Goal: Information Seeking & Learning: Check status

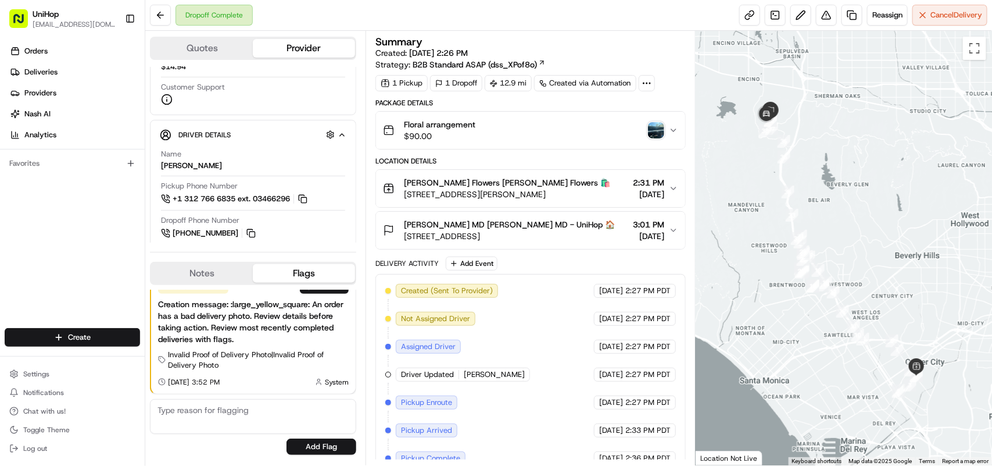
scroll to position [131, 0]
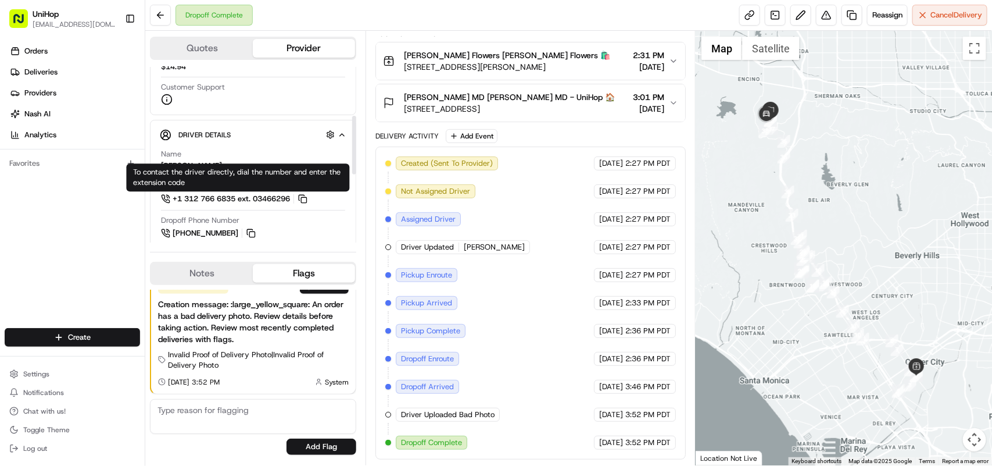
click at [123, 236] on div "Orders Deliveries Providers [PERSON_NAME] Analytics Favorites" at bounding box center [72, 186] width 145 height 298
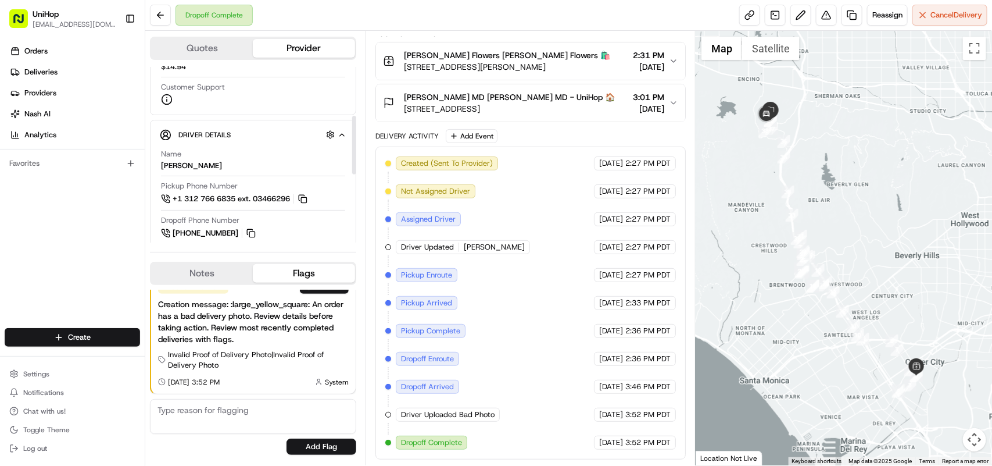
click at [70, 219] on div "Orders Deliveries Providers [PERSON_NAME] Analytics Favorites" at bounding box center [72, 186] width 145 height 298
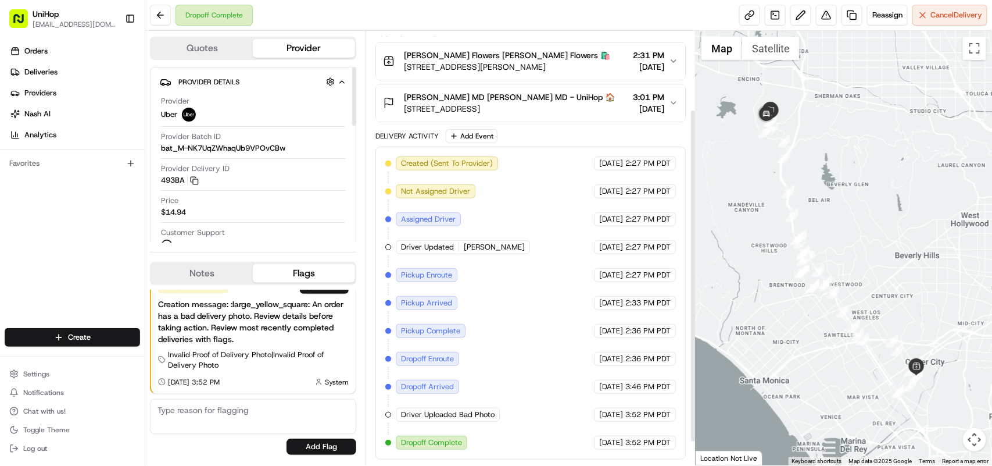
scroll to position [0, 0]
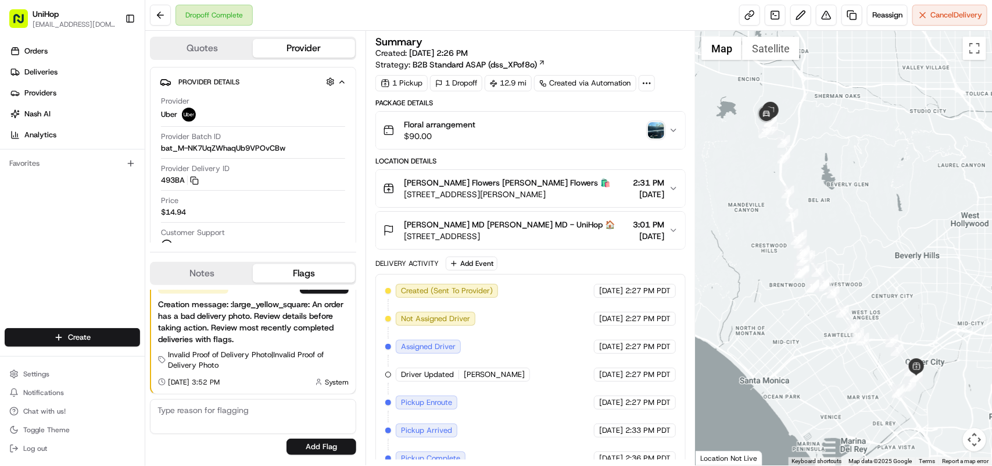
click at [655, 131] on img "button" at bounding box center [656, 130] width 16 height 16
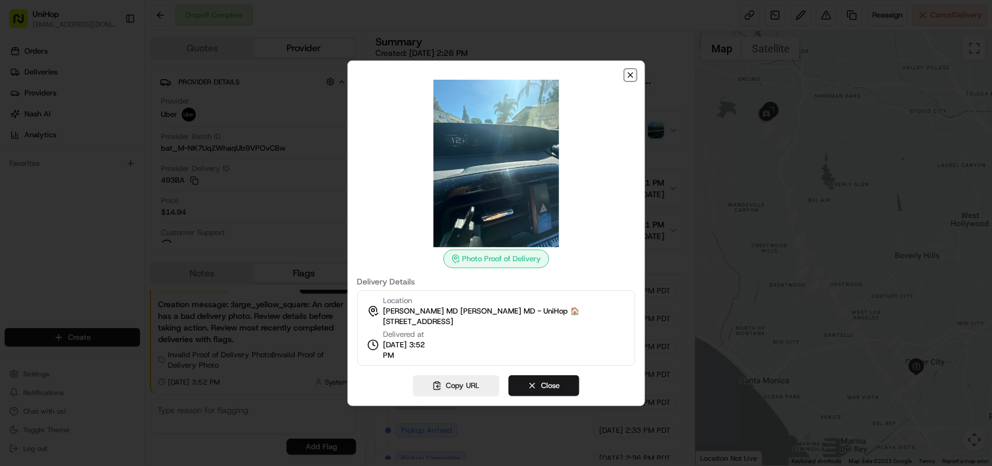
click at [628, 71] on icon "button" at bounding box center [630, 74] width 9 height 9
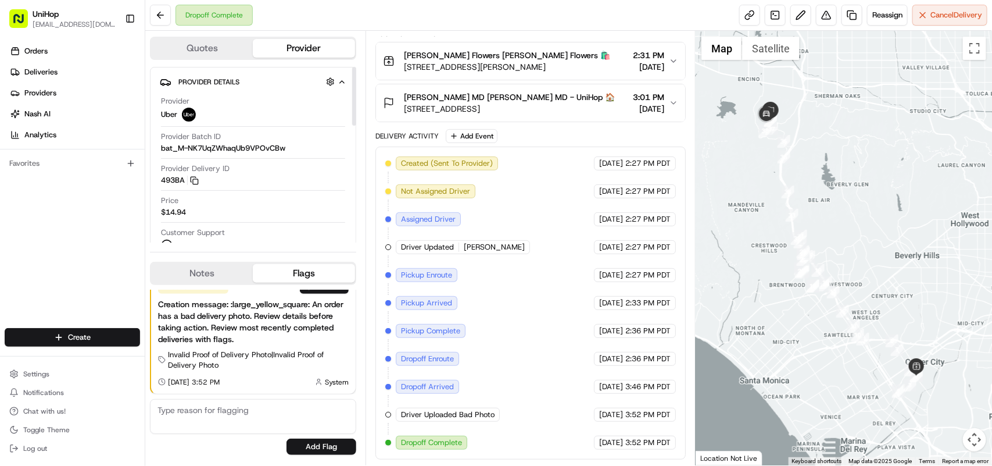
scroll to position [145, 0]
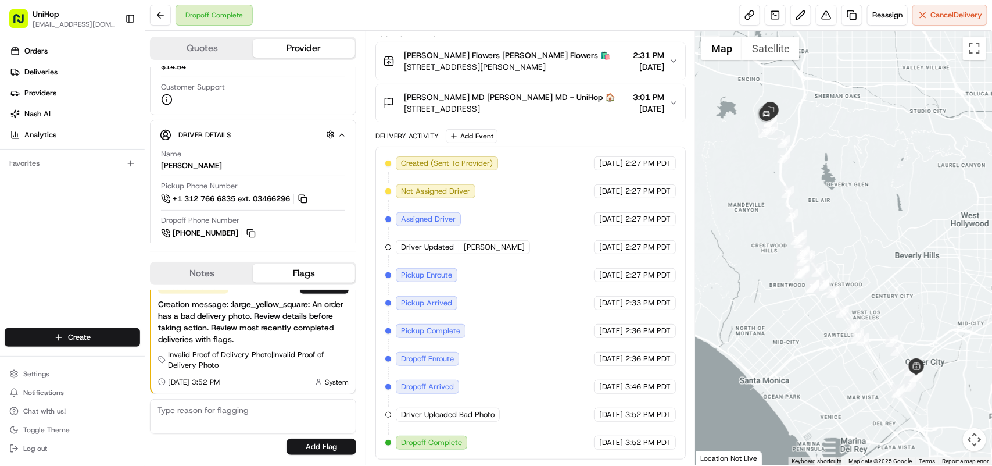
click at [94, 224] on div "Orders Deliveries Providers Nash AI Analytics Favorites" at bounding box center [72, 186] width 145 height 298
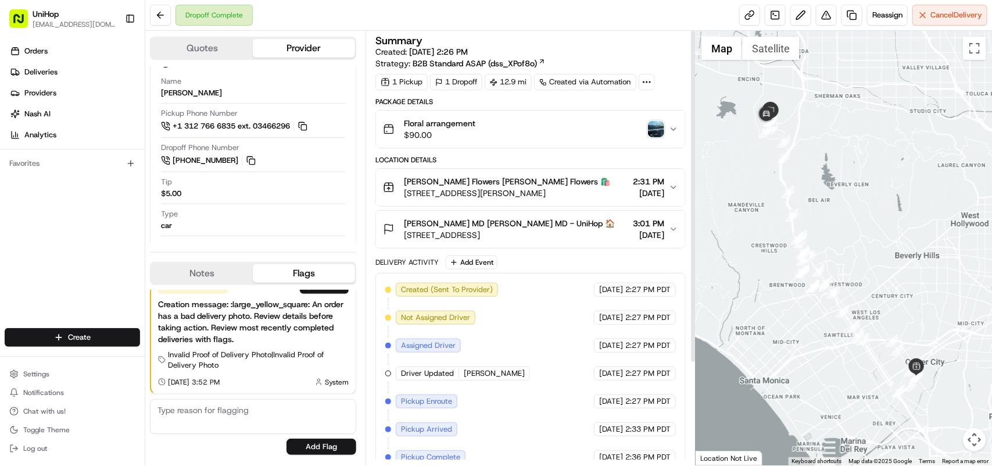
scroll to position [0, 0]
click at [215, 274] on button "Notes" at bounding box center [202, 273] width 102 height 19
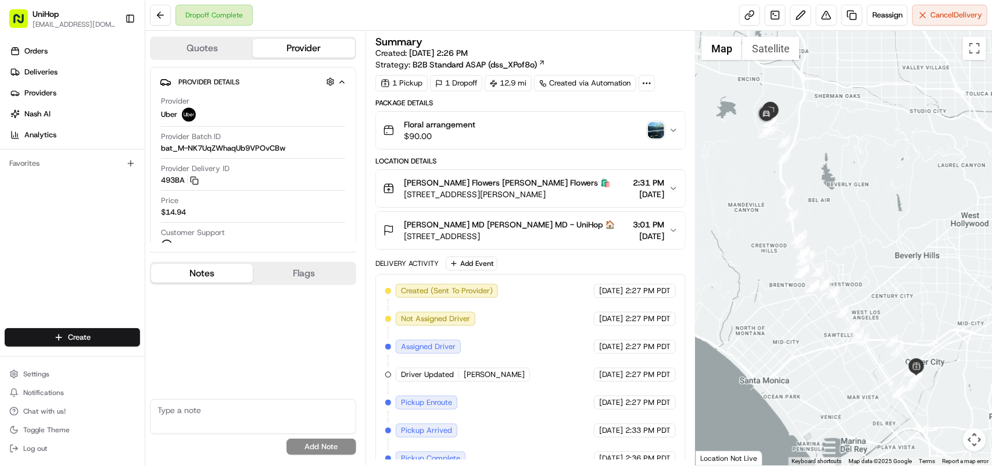
click at [670, 230] on icon "button" at bounding box center [673, 230] width 9 height 9
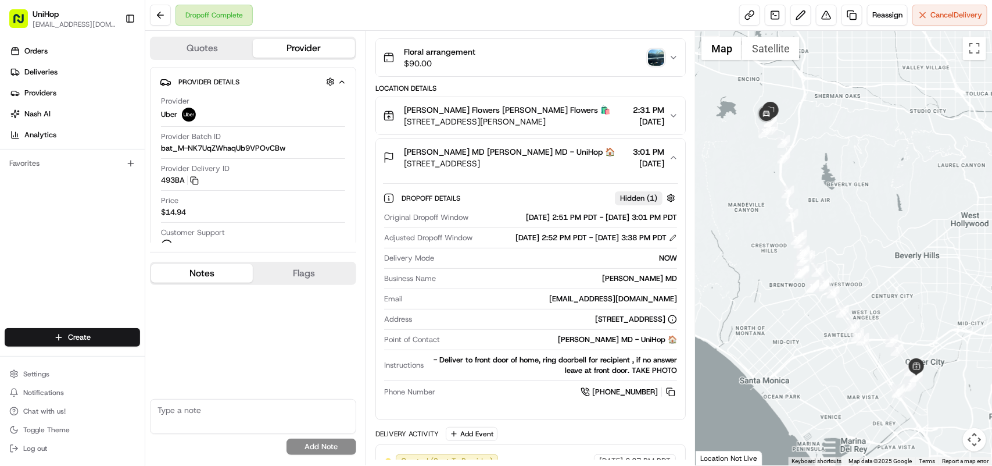
scroll to position [145, 0]
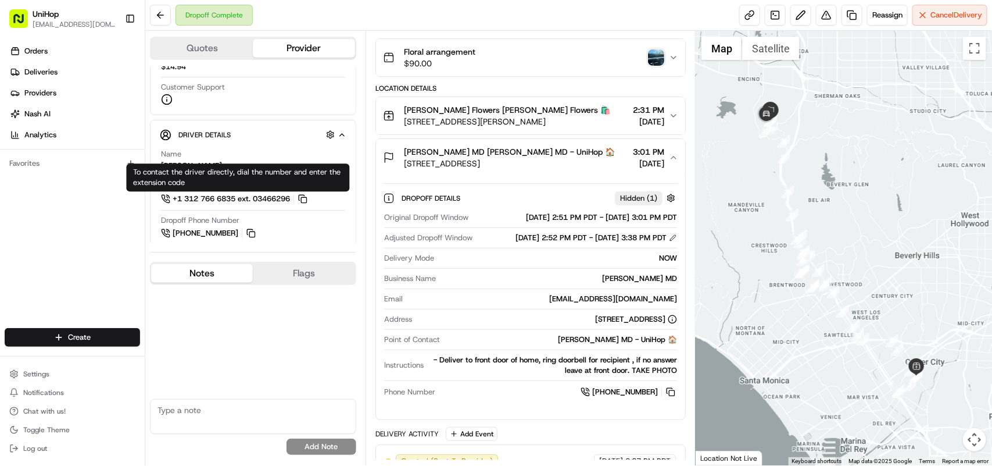
click at [180, 410] on textarea at bounding box center [253, 416] width 206 height 35
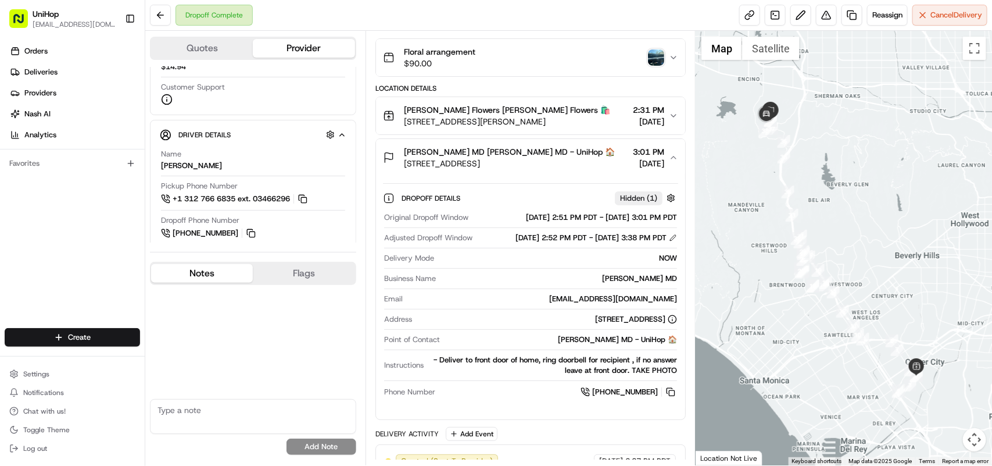
type textarea "d"
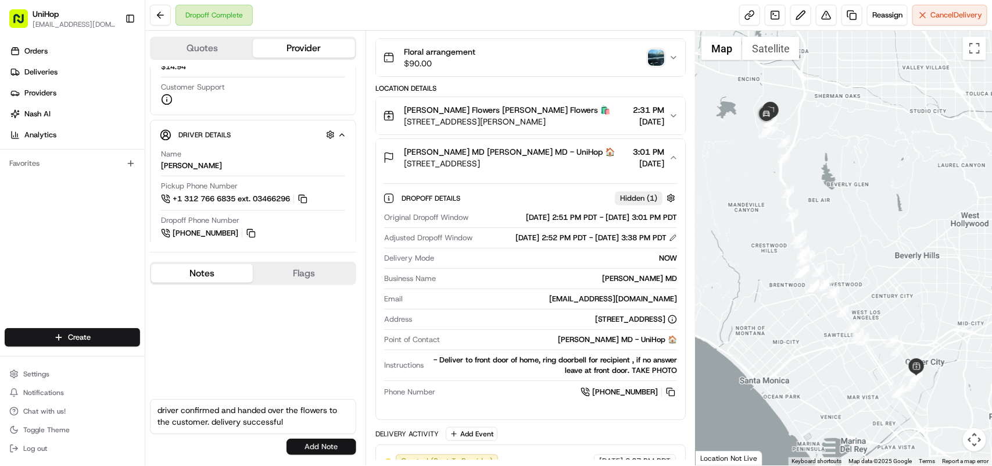
type textarea "driver confirmed and handed over the flowers to the customer. delivery successf…"
click at [333, 445] on button "Add Note" at bounding box center [322, 446] width 70 height 16
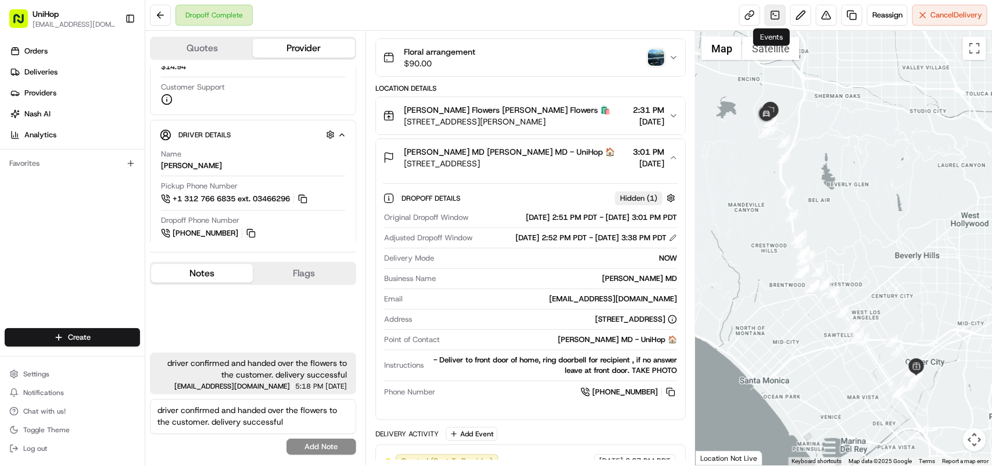
click at [773, 15] on link at bounding box center [775, 15] width 21 height 21
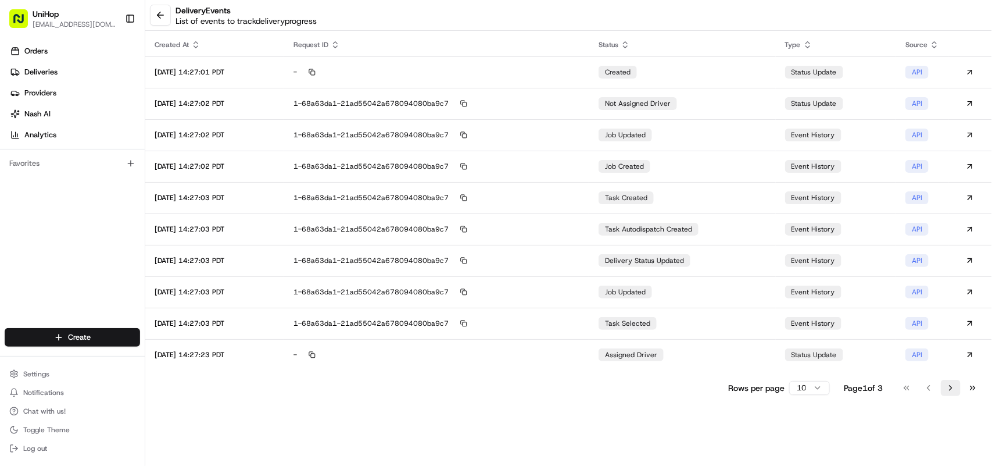
click at [949, 385] on button "Go to next page" at bounding box center [951, 388] width 20 height 16
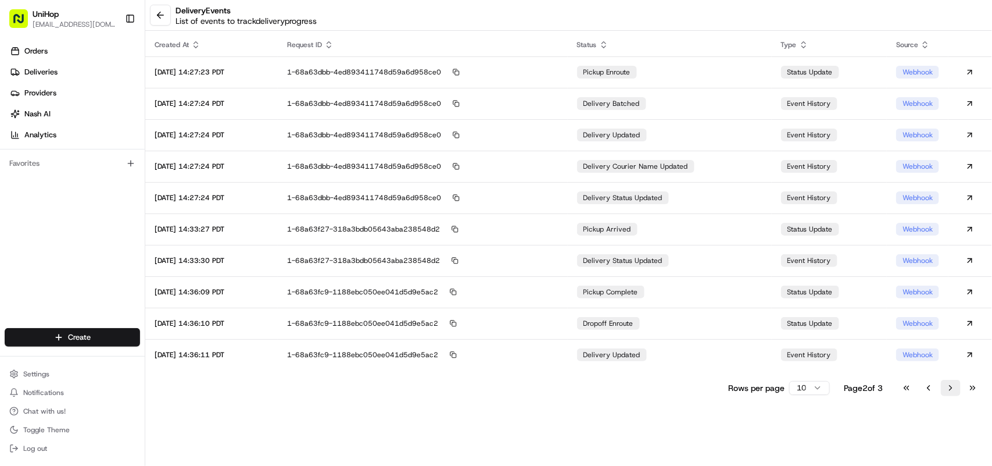
click at [949, 385] on button "Go to next page" at bounding box center [951, 388] width 20 height 16
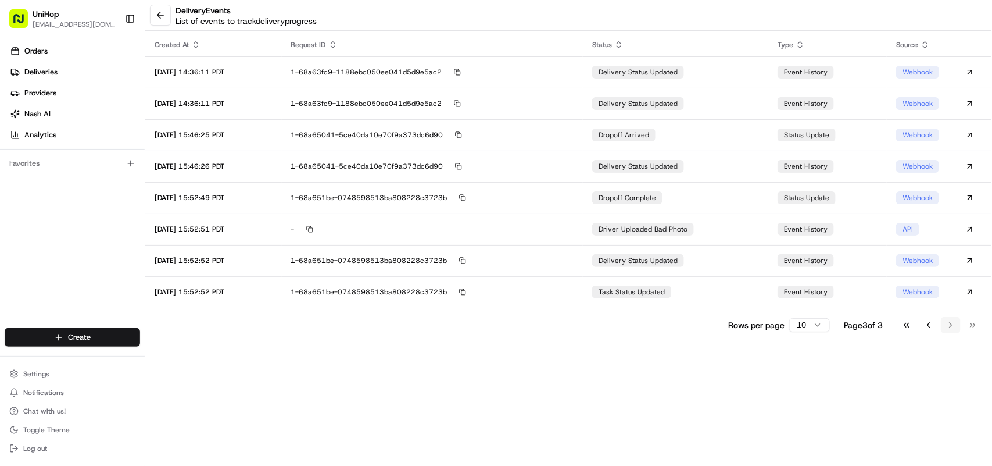
click at [949, 385] on div "delivery Events List of events to track delivery progress Created At Request ID…" at bounding box center [568, 233] width 847 height 466
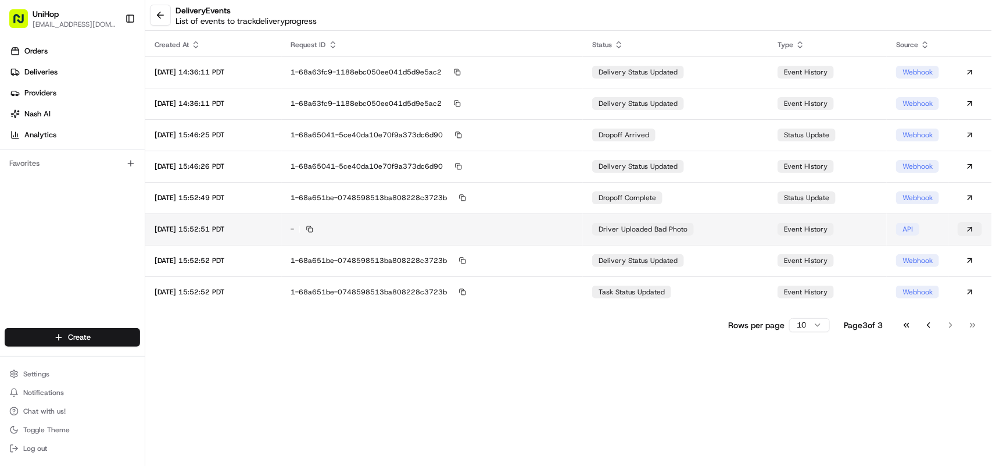
click at [969, 230] on button at bounding box center [970, 229] width 24 height 14
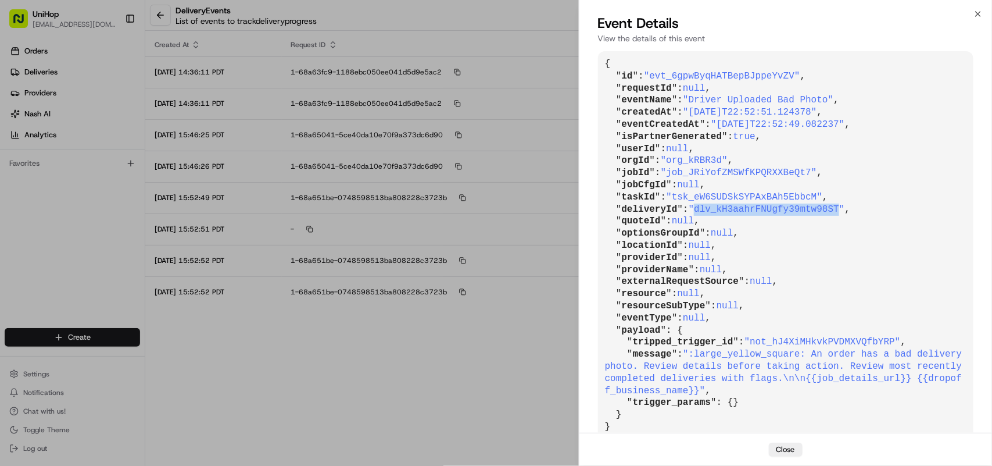
drag, startPoint x: 692, startPoint y: 207, endPoint x: 824, endPoint y: 208, distance: 131.9
click at [824, 208] on span ""dlv_kH3aahrFNUgfy39mtw98ST"" at bounding box center [767, 209] width 156 height 10
copy span "dlv_kH3aahrFNUgfy39mtw98ST"
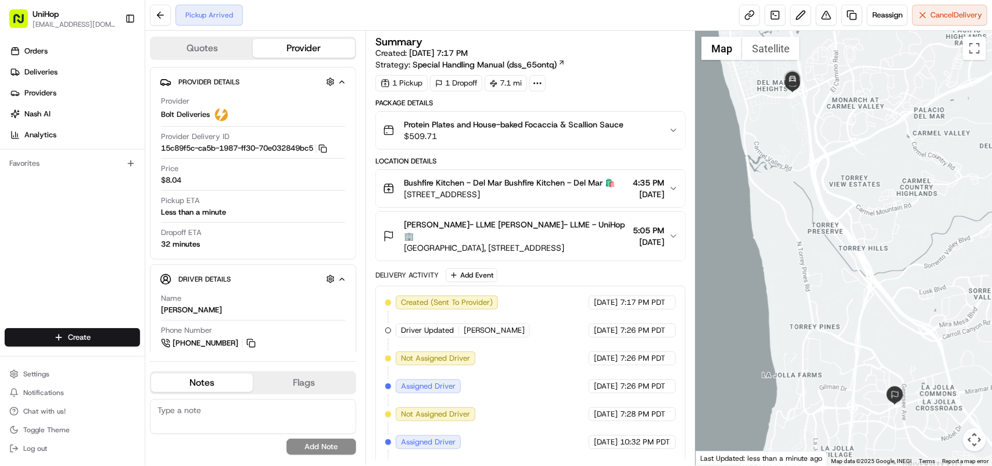
click at [670, 193] on icon "button" at bounding box center [673, 188] width 9 height 9
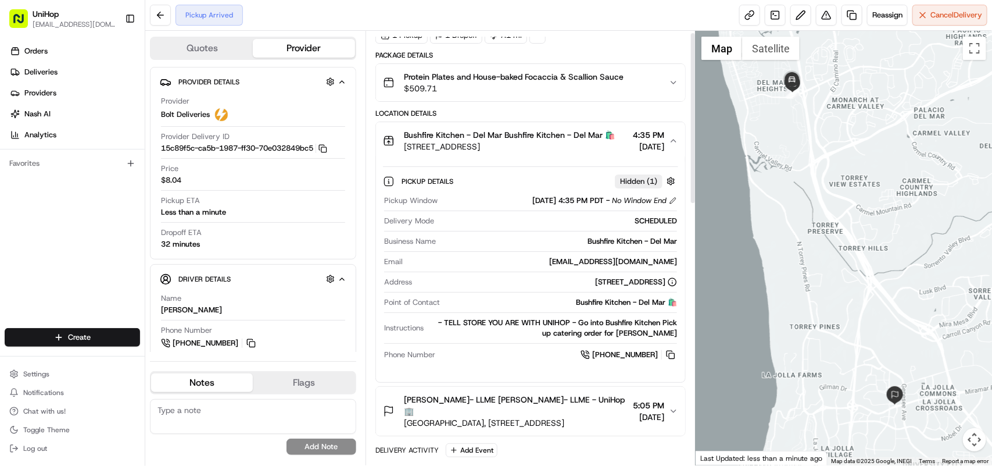
scroll to position [6, 0]
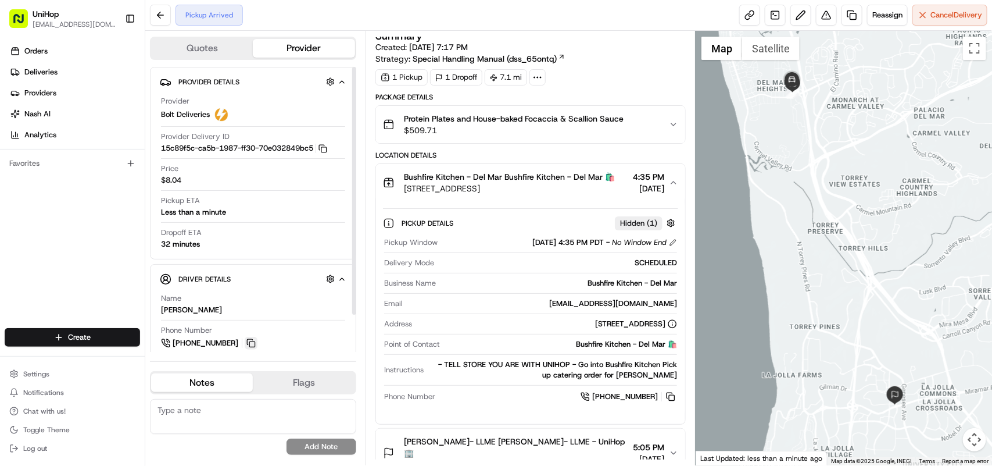
click at [253, 347] on button at bounding box center [251, 343] width 13 height 13
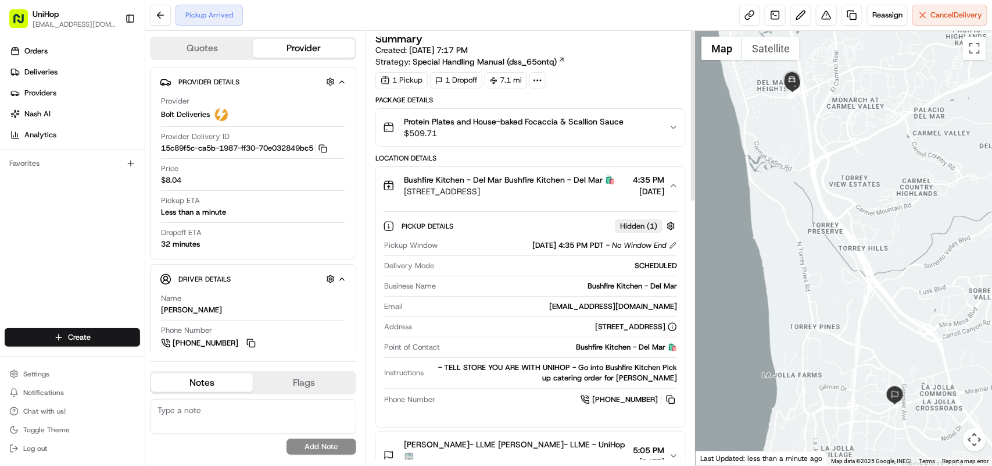
scroll to position [0, 0]
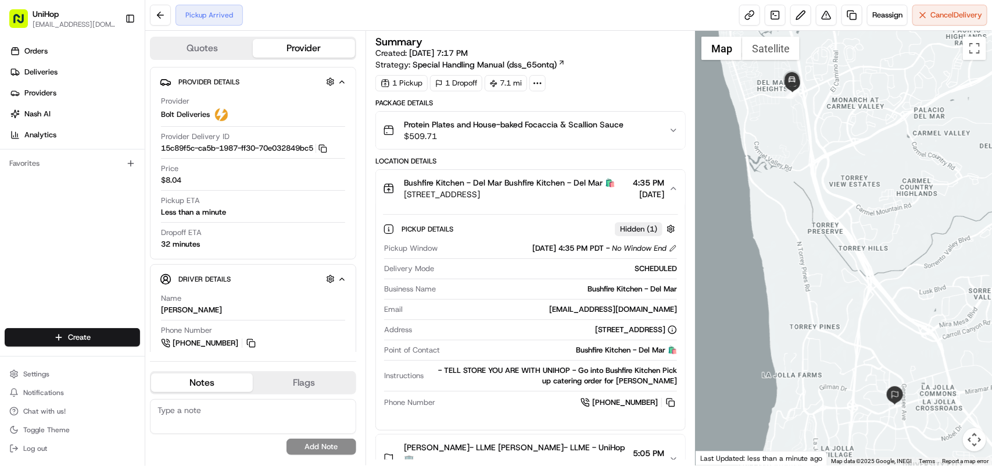
click at [668, 195] on div "Bushfire Kitchen - Del Mar Bushfire Kitchen - Del Mar 🛍️ 2602 Del Mar Heights R…" at bounding box center [526, 188] width 286 height 23
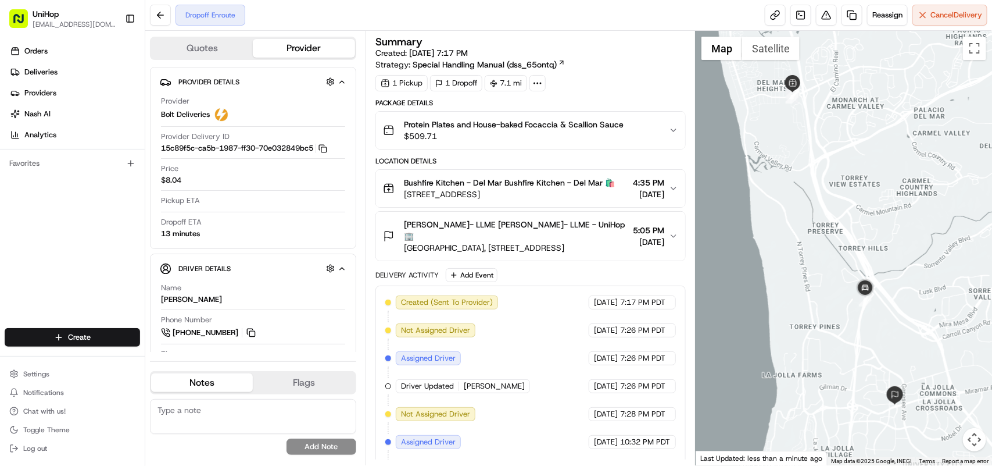
click at [671, 241] on icon "button" at bounding box center [673, 235] width 9 height 9
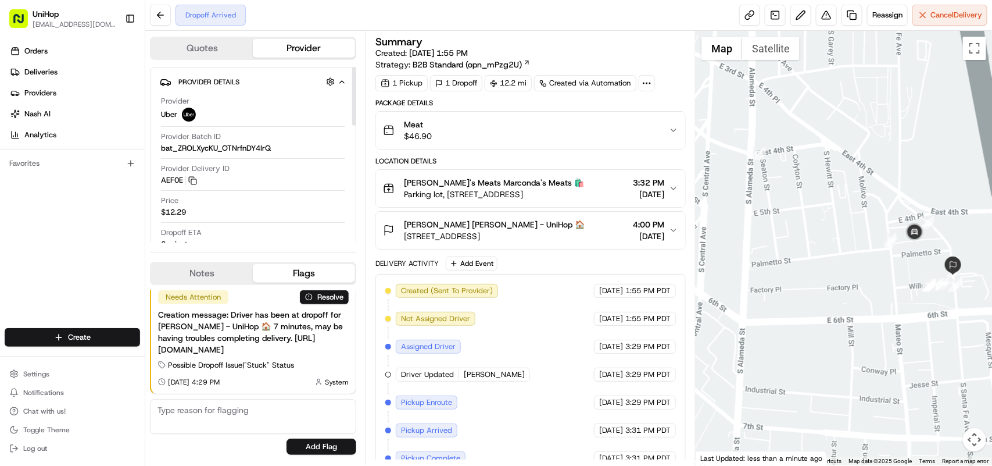
drag, startPoint x: 113, startPoint y: 225, endPoint x: 138, endPoint y: 225, distance: 24.4
click at [113, 225] on div "Orders Deliveries Providers Nash AI Analytics Favorites" at bounding box center [72, 186] width 145 height 298
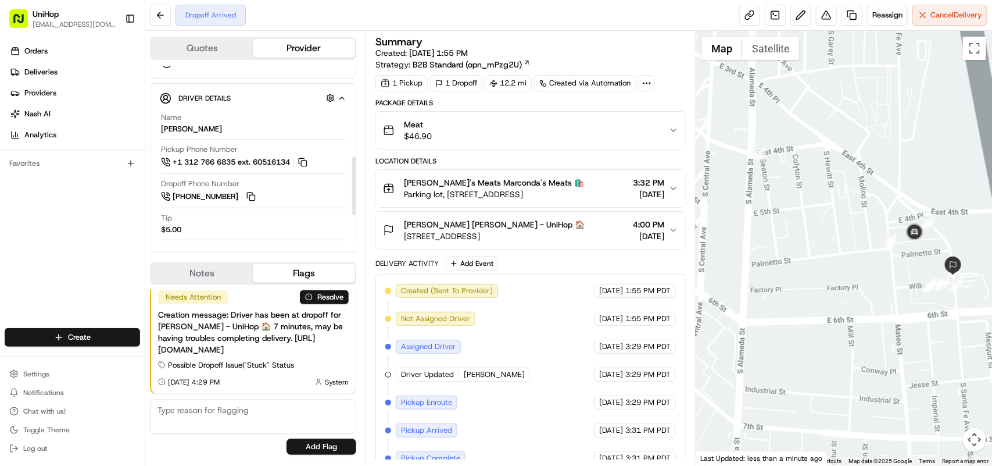
scroll to position [275, 0]
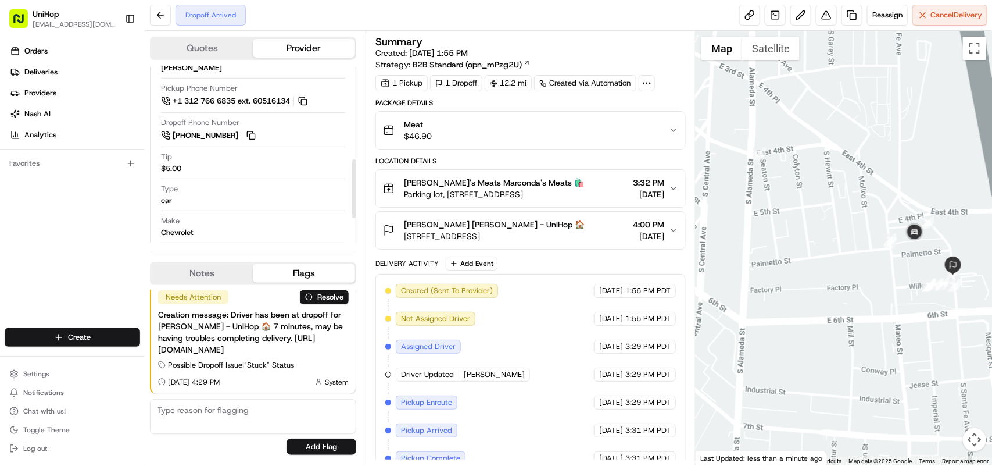
click at [113, 195] on div "Orders Deliveries Providers Nash AI Analytics Favorites" at bounding box center [72, 186] width 145 height 298
click at [69, 226] on div "Orders Deliveries Providers Nash AI Analytics Favorites" at bounding box center [72, 186] width 145 height 298
click at [673, 230] on icon "button" at bounding box center [673, 230] width 9 height 9
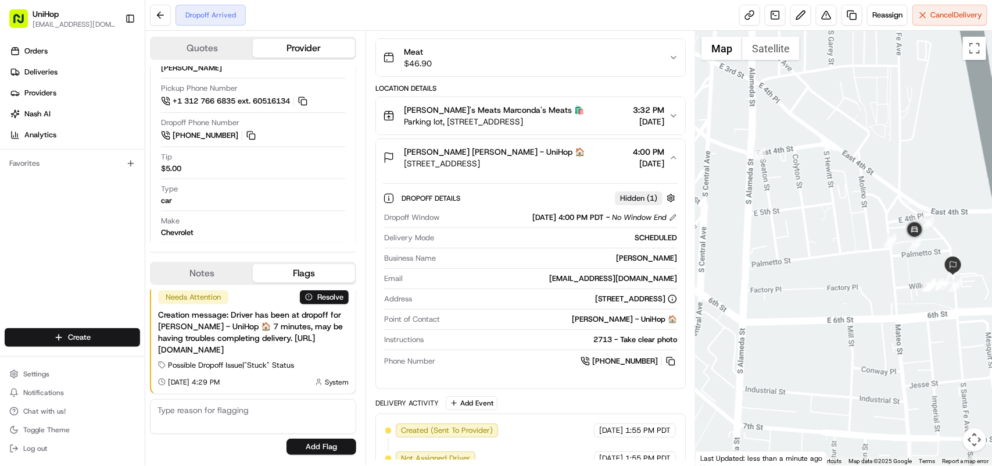
scroll to position [130, 0]
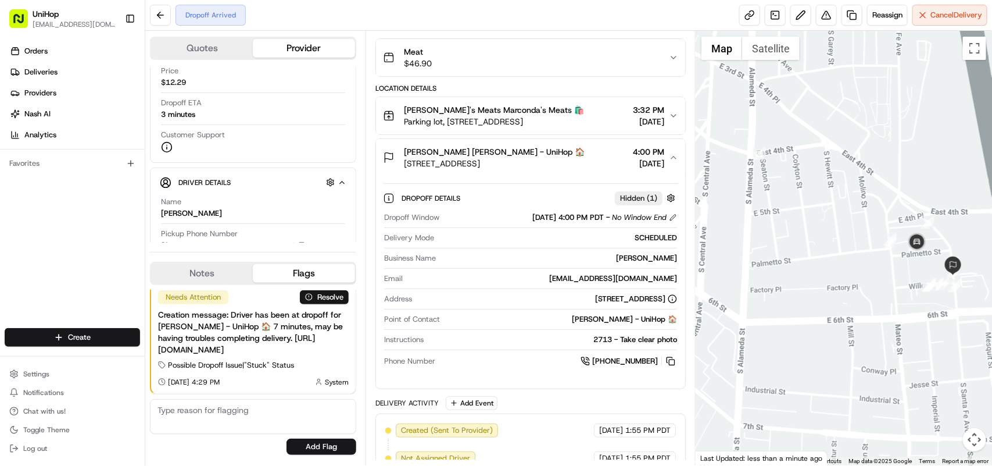
click at [99, 237] on div "Orders Deliveries Providers Nash AI Analytics Favorites" at bounding box center [72, 186] width 145 height 298
click at [103, 238] on div "Orders Deliveries Providers Nash AI Analytics Favorites" at bounding box center [72, 186] width 145 height 298
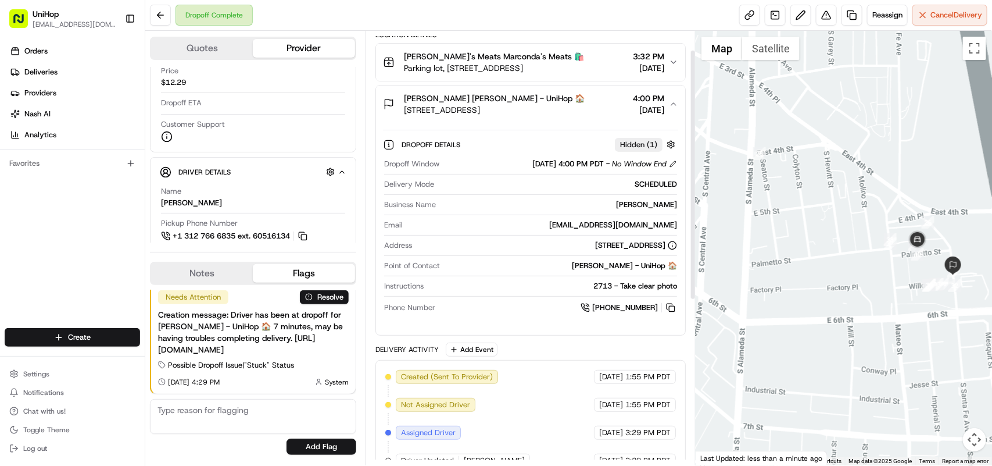
scroll to position [0, 0]
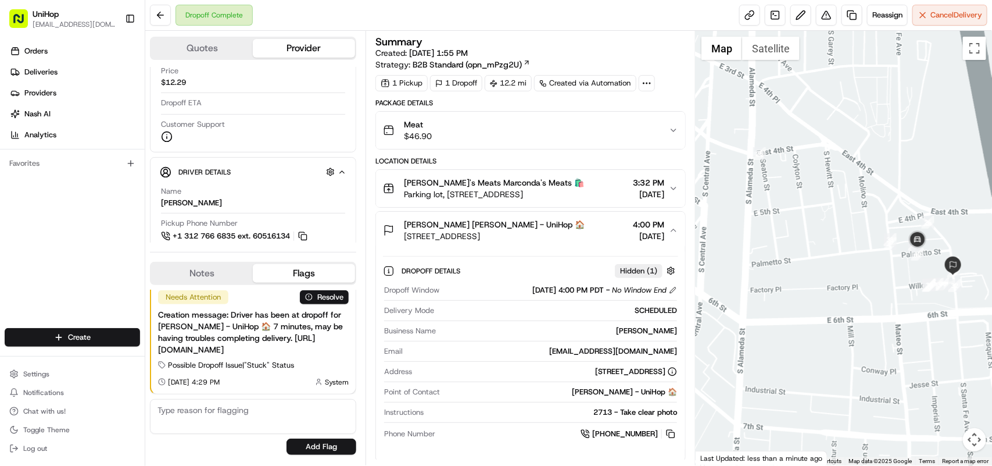
click at [670, 128] on icon "button" at bounding box center [673, 130] width 9 height 9
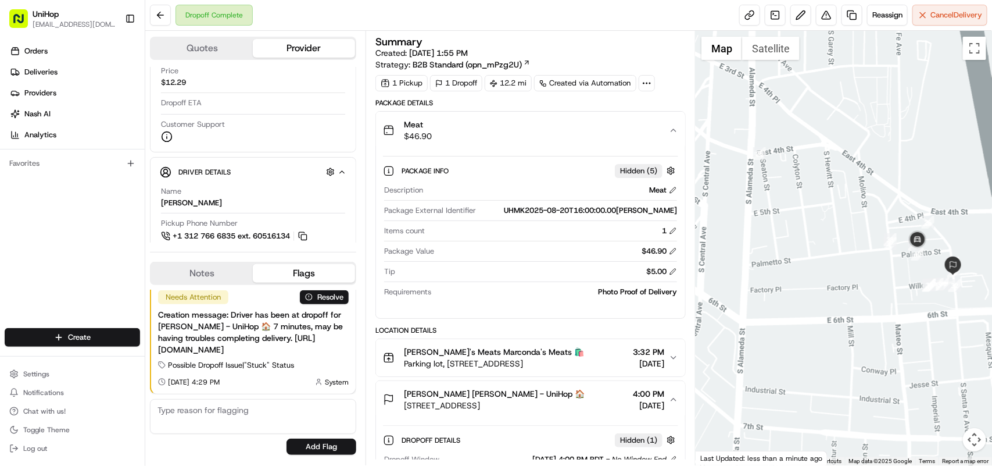
click at [670, 131] on icon "button" at bounding box center [673, 130] width 9 height 9
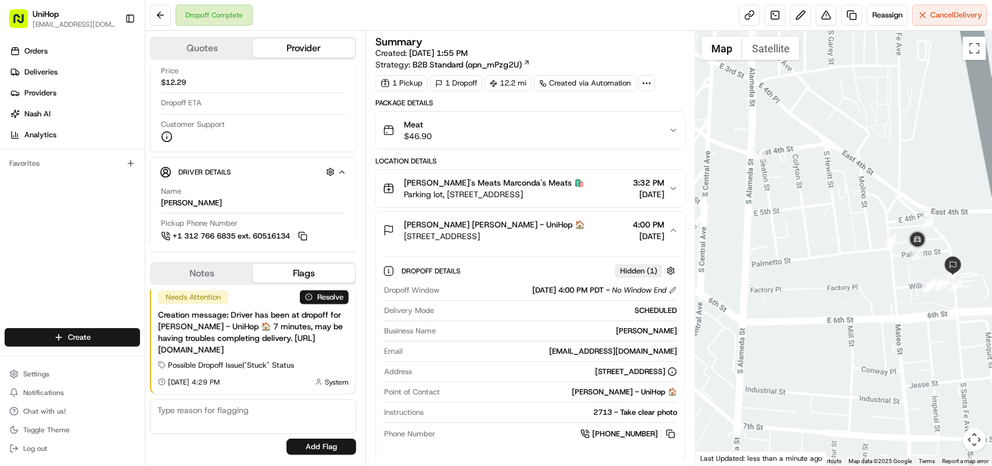
click at [670, 128] on icon "button" at bounding box center [673, 130] width 9 height 9
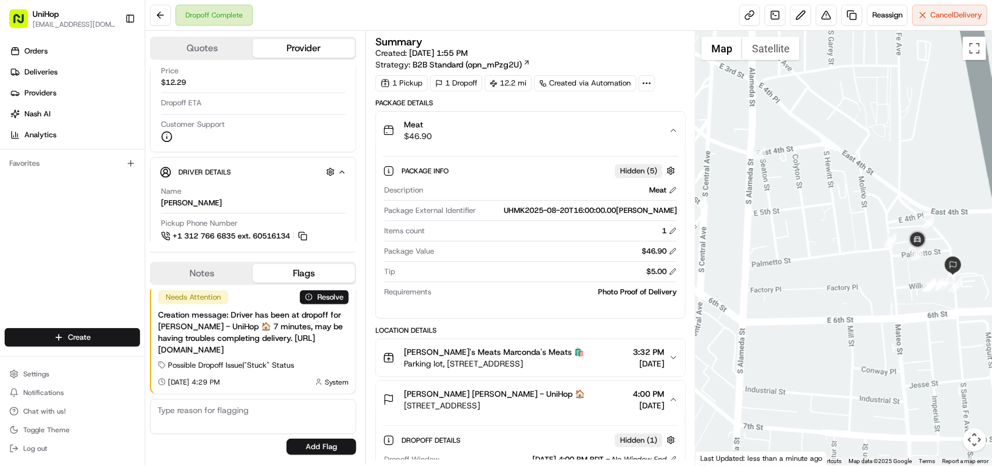
click at [671, 128] on icon "button" at bounding box center [673, 130] width 9 height 9
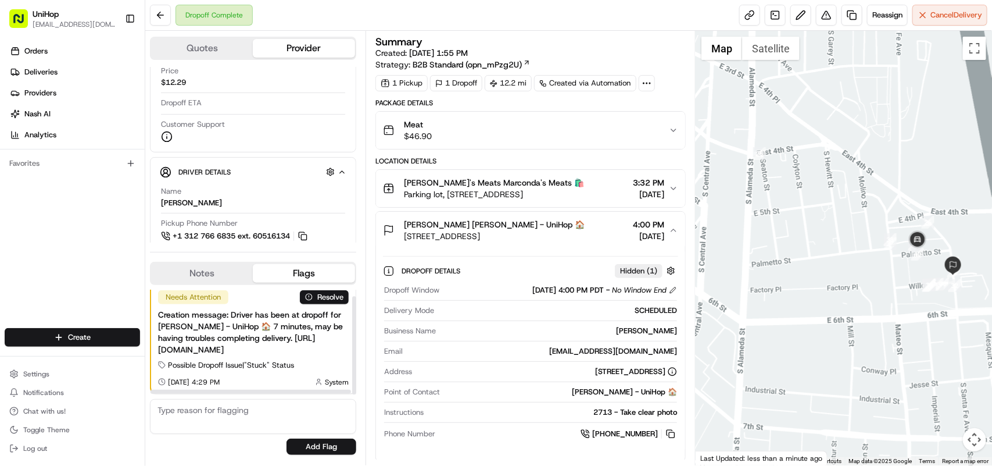
click at [190, 263] on div "Notes Flags" at bounding box center [253, 273] width 206 height 23
click at [194, 268] on button "Notes" at bounding box center [202, 273] width 102 height 19
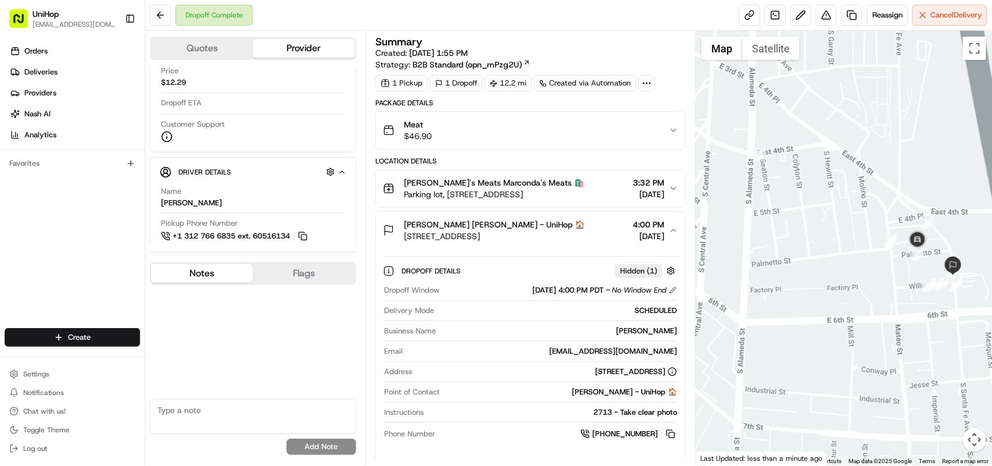
click at [196, 413] on textarea at bounding box center [253, 416] width 206 height 35
click at [158, 18] on button at bounding box center [160, 15] width 21 height 21
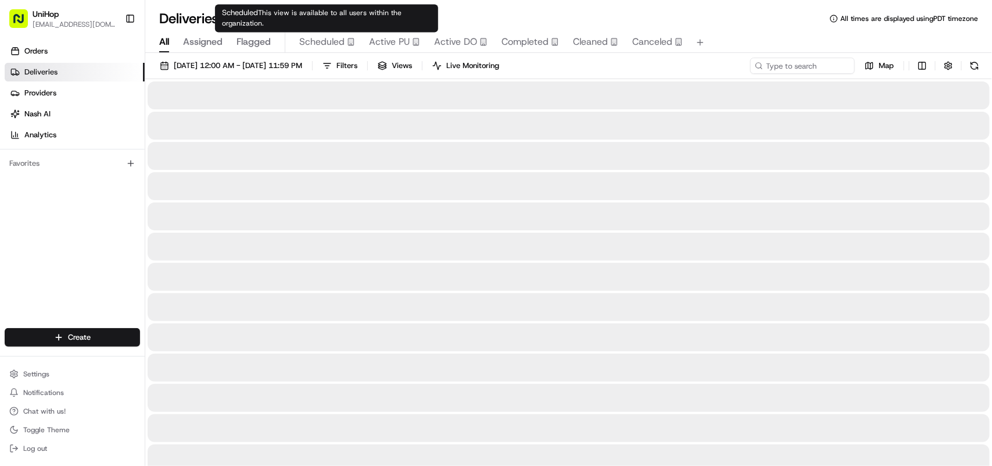
click at [326, 42] on span "Scheduled" at bounding box center [321, 42] width 45 height 14
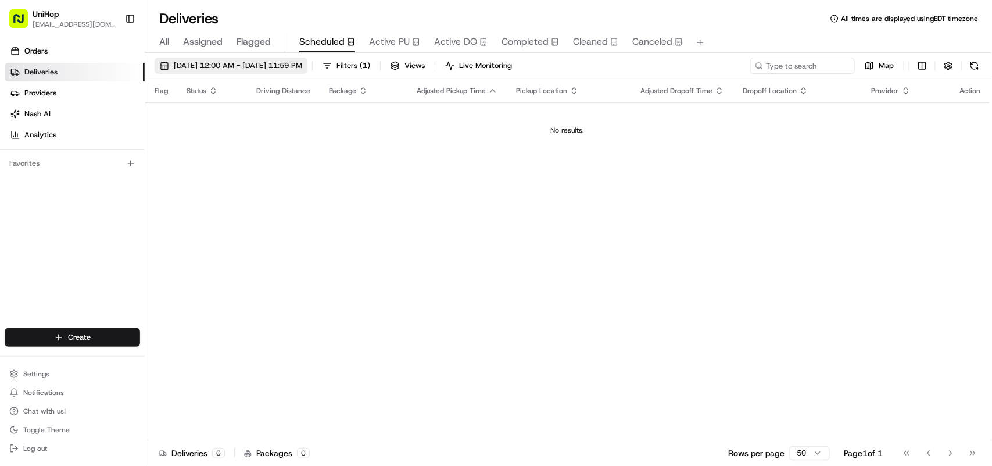
click at [238, 70] on span "Aug 20 2025 12:00 AM - Aug 20 2025 11:59 PM" at bounding box center [238, 65] width 128 height 10
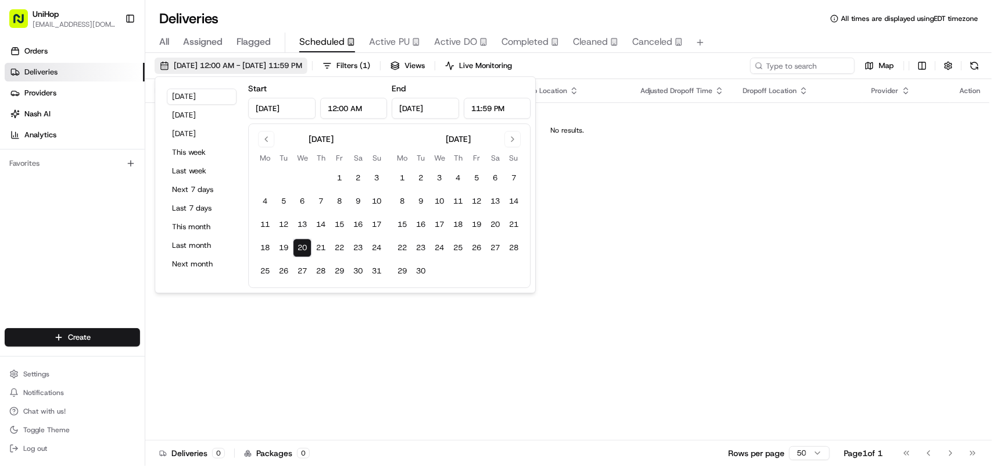
type input "Aug 20, 2025"
type input "12:00 AM"
type input "Aug 20, 2025"
type input "11:59 PM"
click at [320, 247] on button "21" at bounding box center [321, 247] width 19 height 19
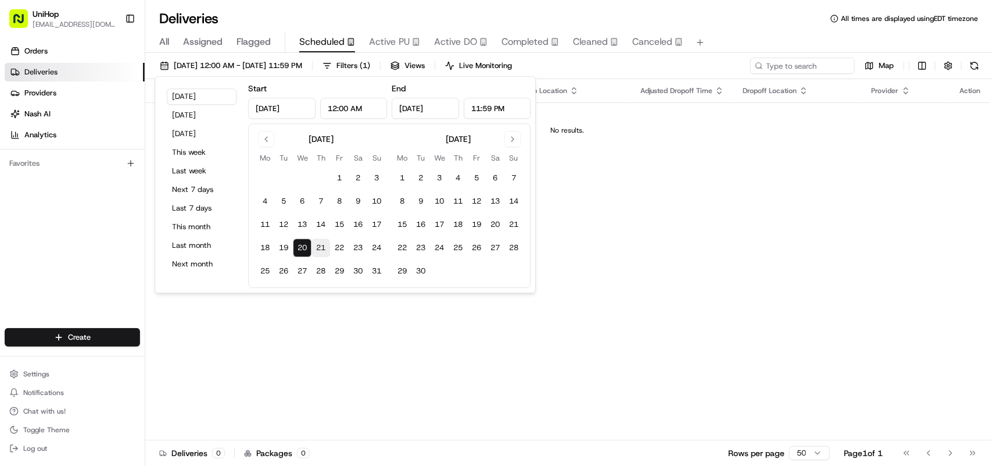
type input "Aug 21, 2025"
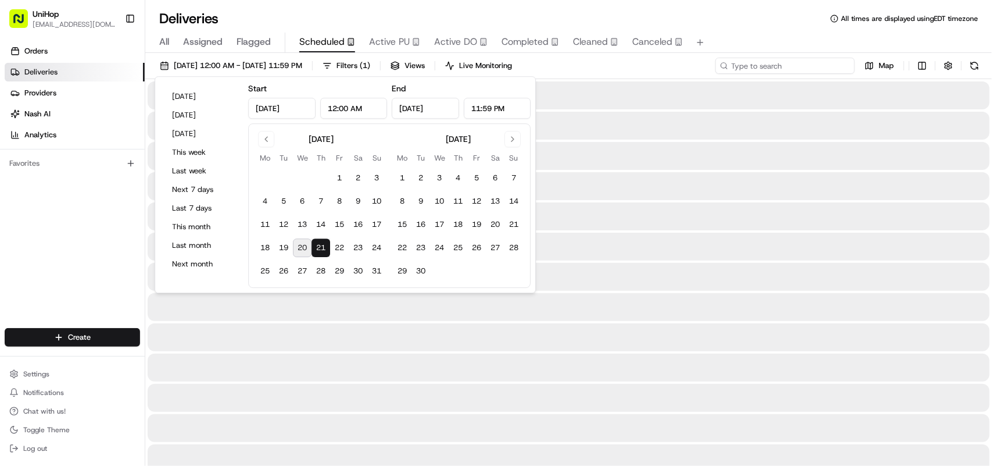
click at [789, 64] on input at bounding box center [786, 66] width 140 height 16
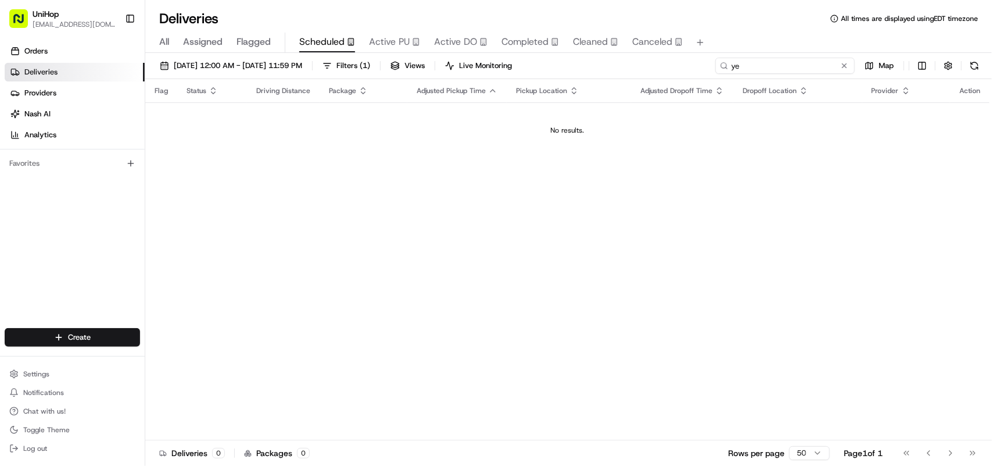
type input "y"
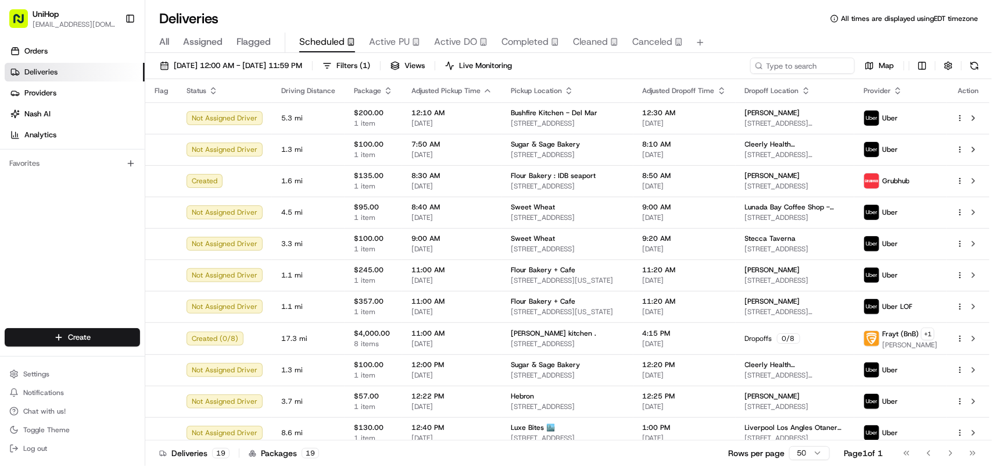
click at [90, 222] on div "Orders Deliveries Providers Nash AI Analytics Favorites" at bounding box center [72, 186] width 145 height 298
click at [94, 221] on div "Orders Deliveries Providers Nash AI Analytics Favorites" at bounding box center [72, 186] width 145 height 298
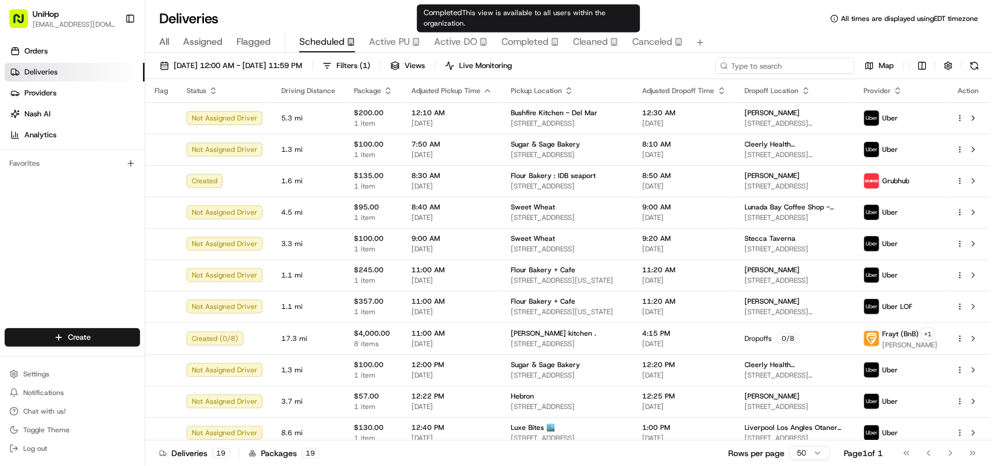
click at [783, 59] on input at bounding box center [786, 66] width 140 height 16
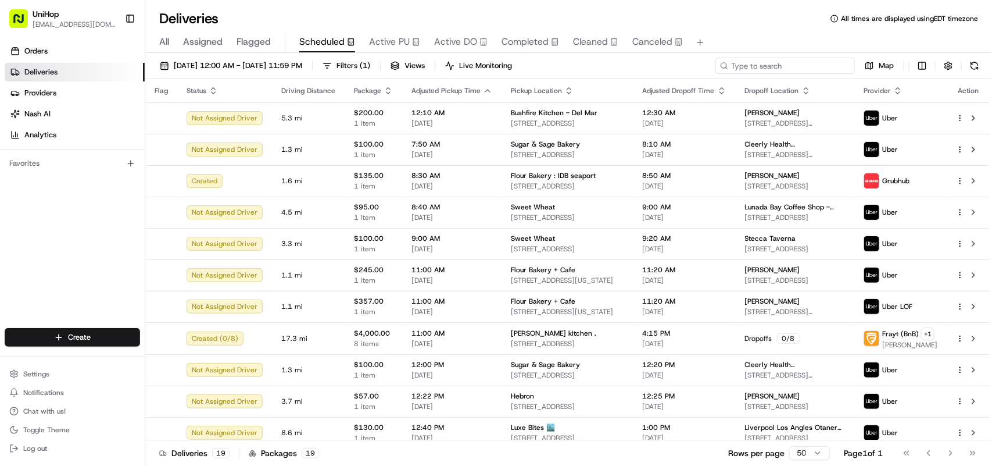
paste input "+18582078556"
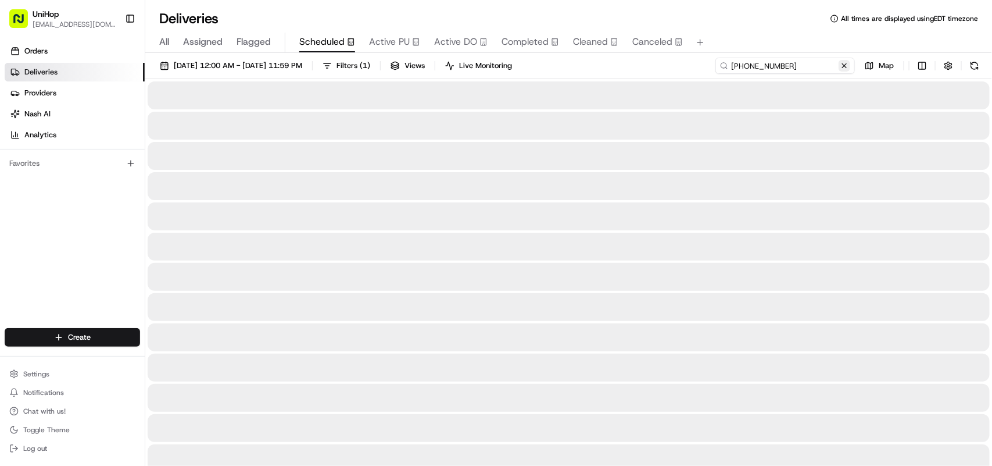
type input "+18582078556"
click at [845, 65] on button at bounding box center [845, 66] width 12 height 12
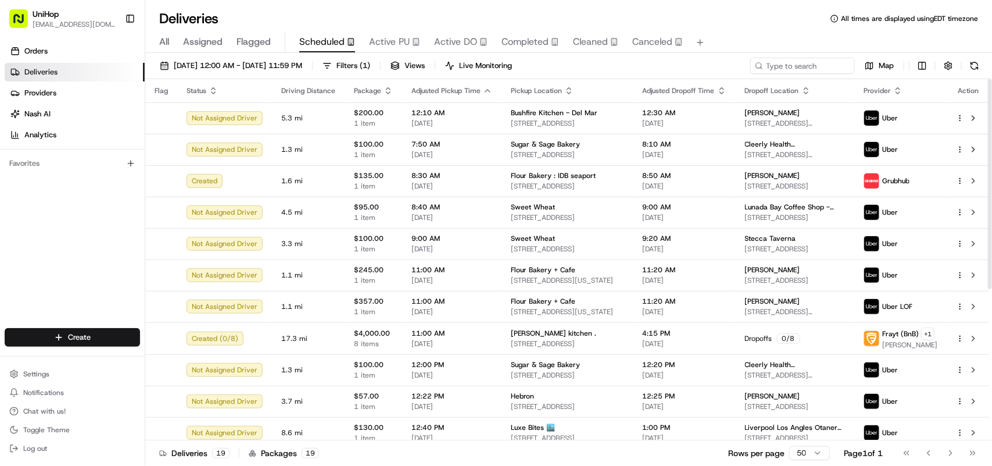
click at [100, 244] on div "Orders Deliveries Providers Nash AI Analytics Favorites" at bounding box center [72, 186] width 145 height 298
click at [786, 65] on input at bounding box center [786, 66] width 140 height 16
paste input "3ffeca41-080b-42b8-9c46-34197599e8f4 is requesting an SUV but Yerry only has a …"
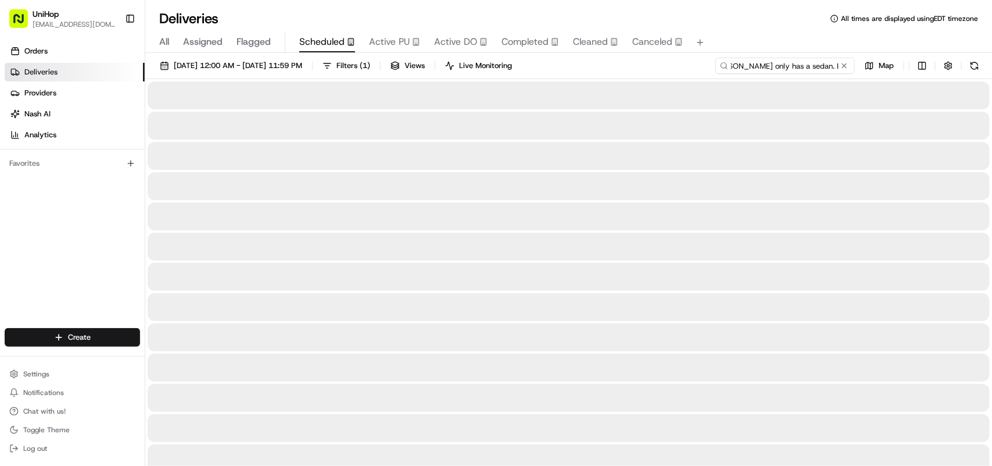
type input "3ffeca41-080b-42b8-9c46-34197599e8f4 is requesting an SUV but Yerry only has a …"
click at [847, 65] on button at bounding box center [845, 66] width 12 height 12
click at [843, 65] on input at bounding box center [786, 66] width 140 height 16
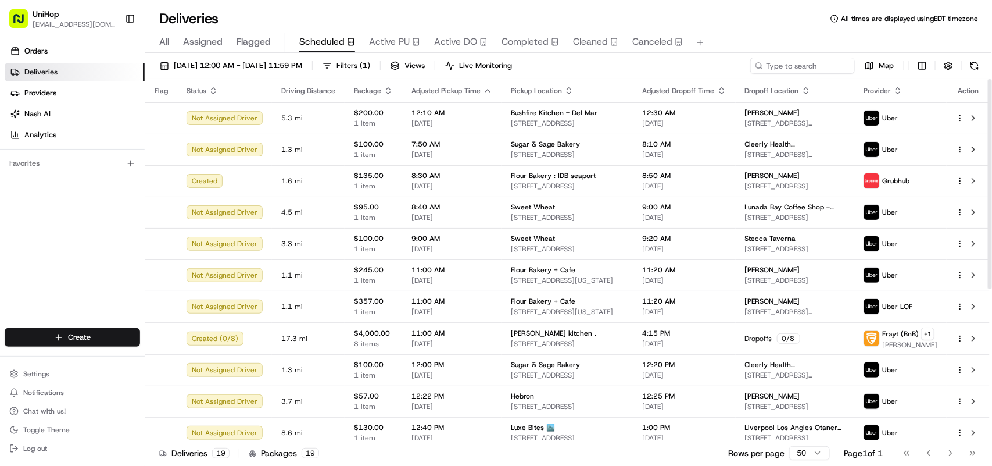
click at [83, 234] on div "Orders Deliveries Providers Nash AI Analytics Favorites" at bounding box center [72, 186] width 145 height 298
click at [781, 67] on input at bounding box center [786, 66] width 140 height 16
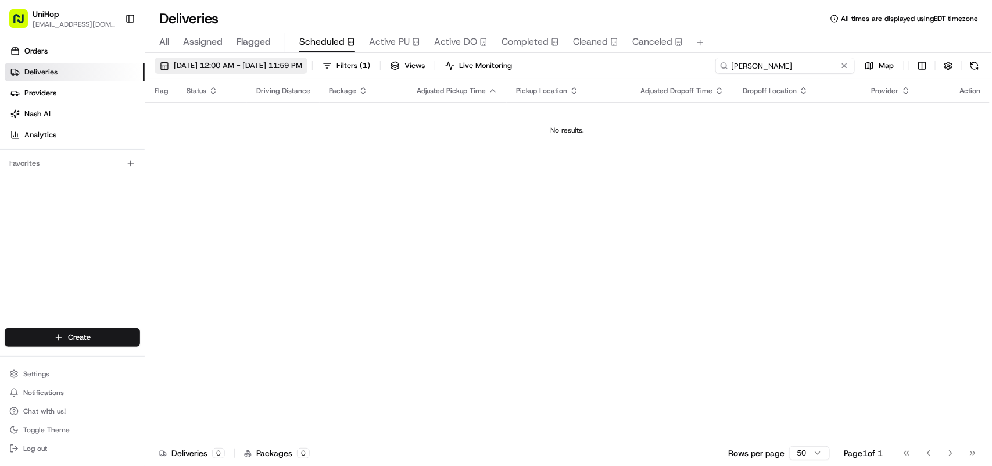
type input "edwin"
click at [213, 66] on span "Aug 21 2025 12:00 AM - Aug 21 2025 11:59 PM" at bounding box center [238, 65] width 128 height 10
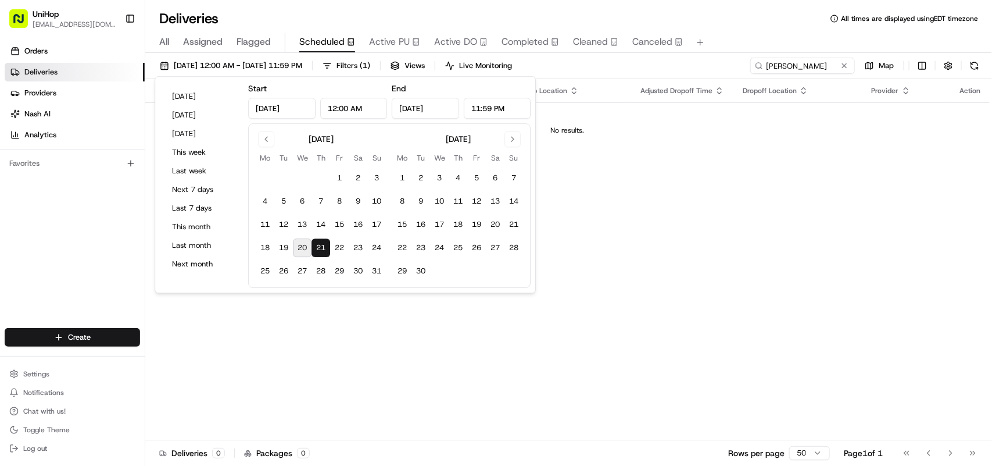
click at [301, 246] on button "20" at bounding box center [302, 247] width 19 height 19
click at [324, 248] on button "21" at bounding box center [321, 247] width 19 height 19
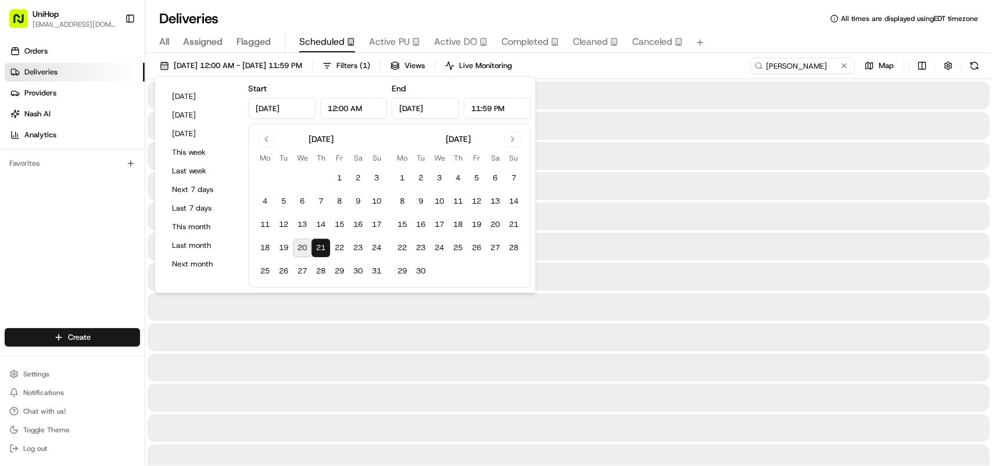
click at [301, 253] on button "20" at bounding box center [302, 247] width 19 height 19
type input "Aug 20, 2025"
click at [301, 253] on button "20" at bounding box center [302, 247] width 19 height 19
type input "Aug 20, 2025"
click at [791, 65] on input "edwin" at bounding box center [786, 66] width 140 height 16
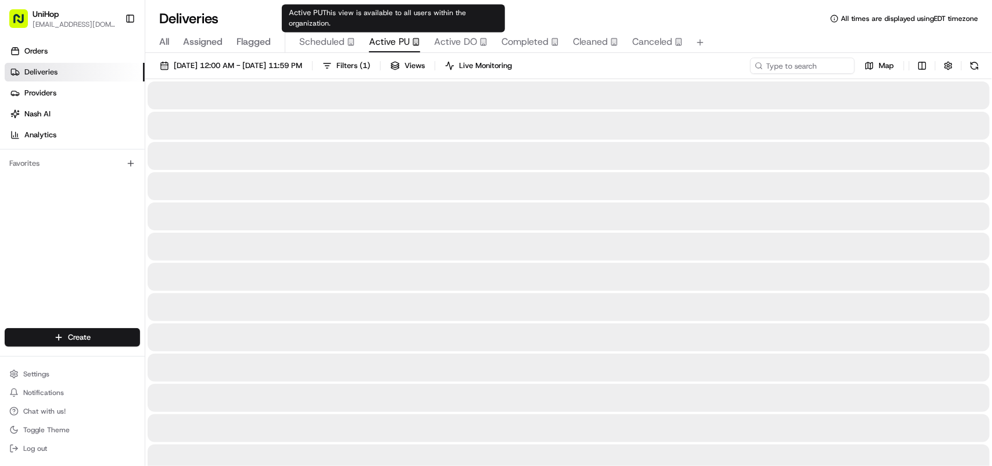
click at [380, 37] on span "Active PU" at bounding box center [389, 42] width 41 height 14
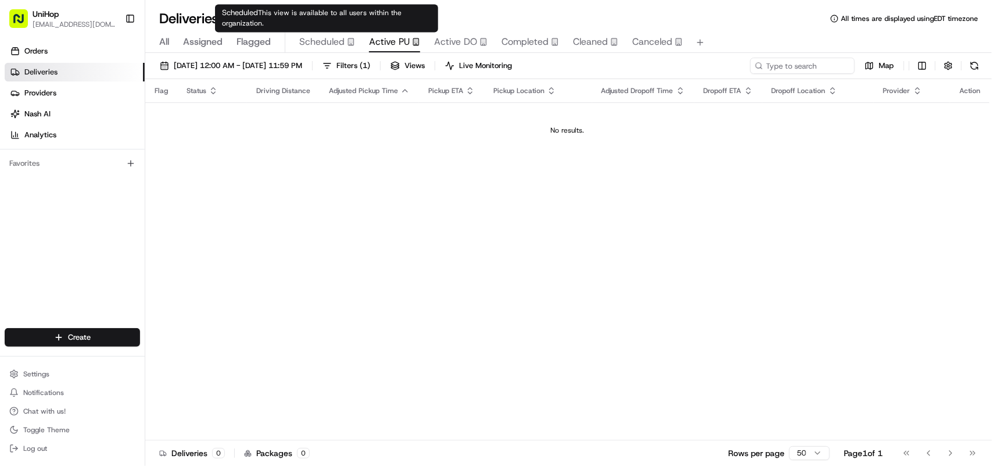
click at [313, 41] on span "Scheduled" at bounding box center [321, 42] width 45 height 14
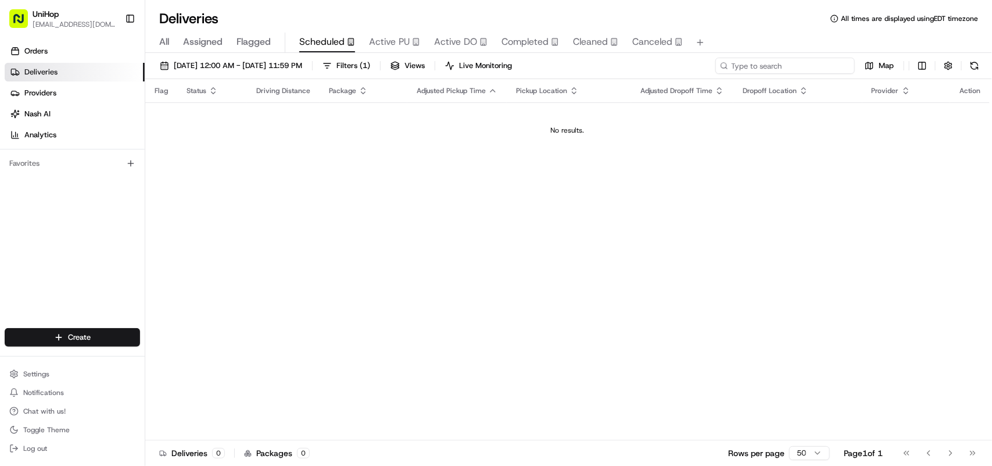
click at [782, 67] on input at bounding box center [786, 66] width 140 height 16
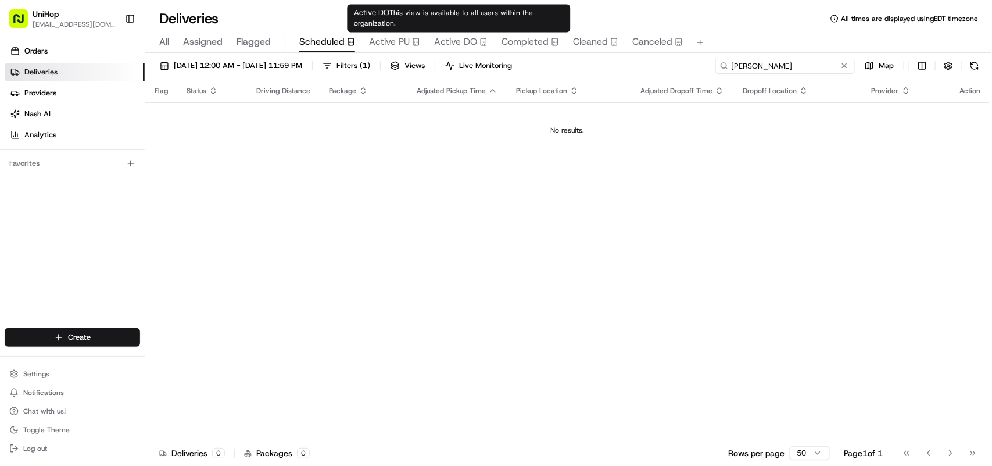
type input "edwin"
click at [467, 44] on span "Active DO" at bounding box center [455, 42] width 43 height 14
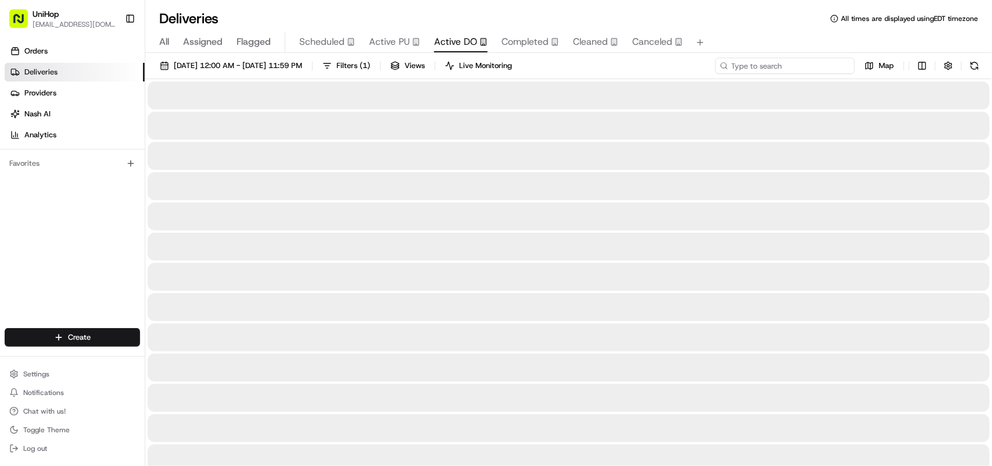
click at [774, 66] on input at bounding box center [786, 66] width 140 height 16
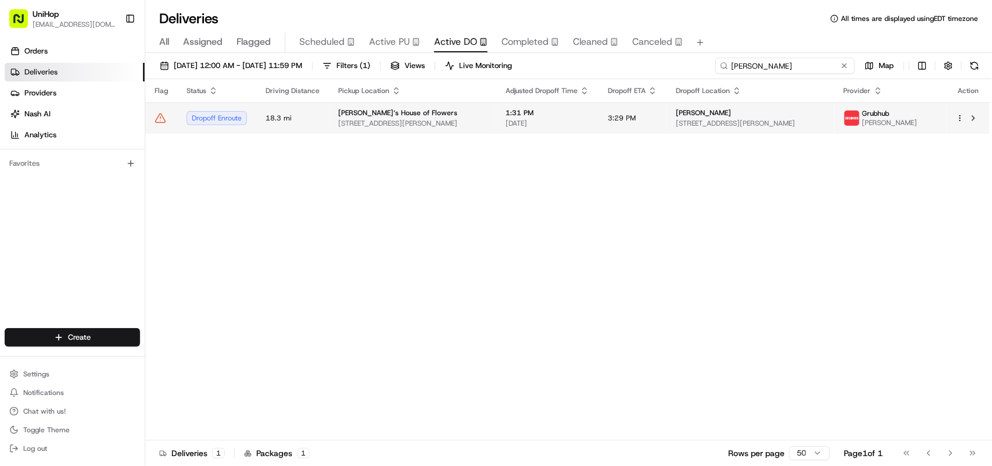
type input "edwin"
click at [404, 112] on span "Brenda‘s House of Flowers" at bounding box center [397, 112] width 119 height 9
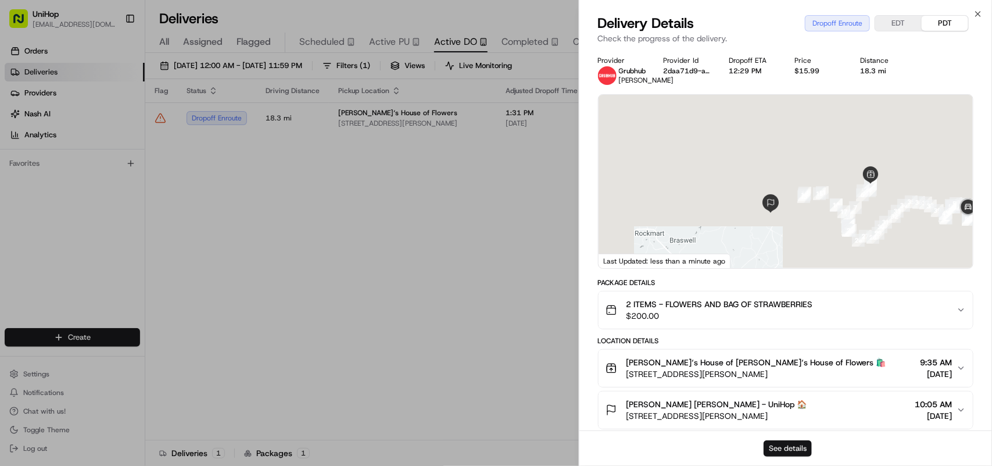
click at [792, 446] on button "See details" at bounding box center [788, 448] width 48 height 16
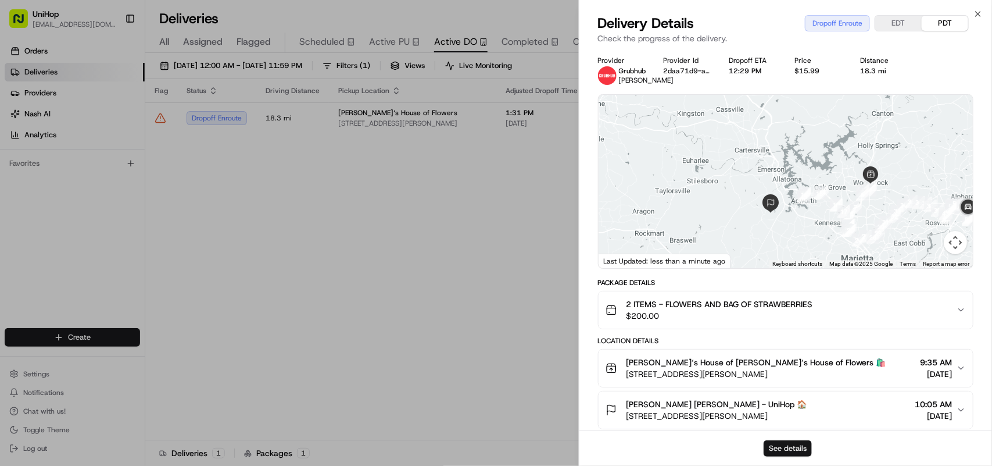
click at [778, 448] on button "See details" at bounding box center [788, 448] width 48 height 16
click at [978, 13] on icon "button" at bounding box center [978, 13] width 9 height 9
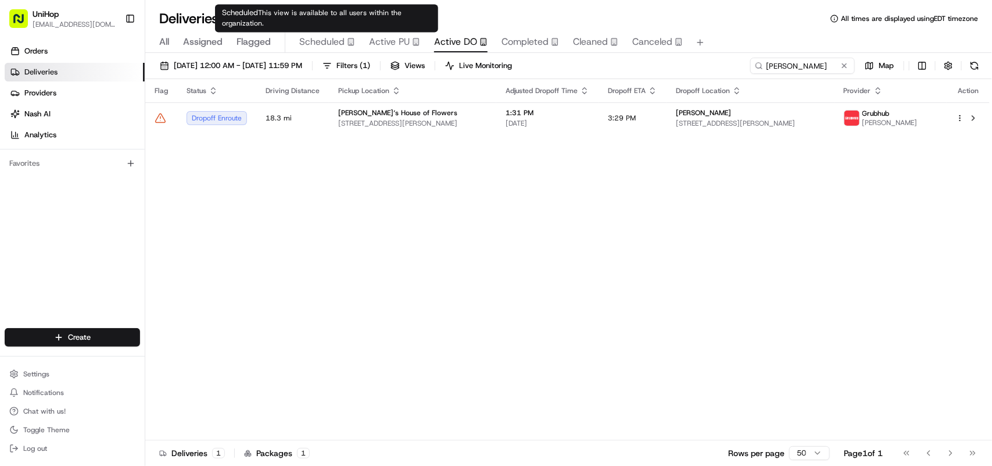
click at [329, 35] on span "Scheduled" at bounding box center [321, 42] width 45 height 14
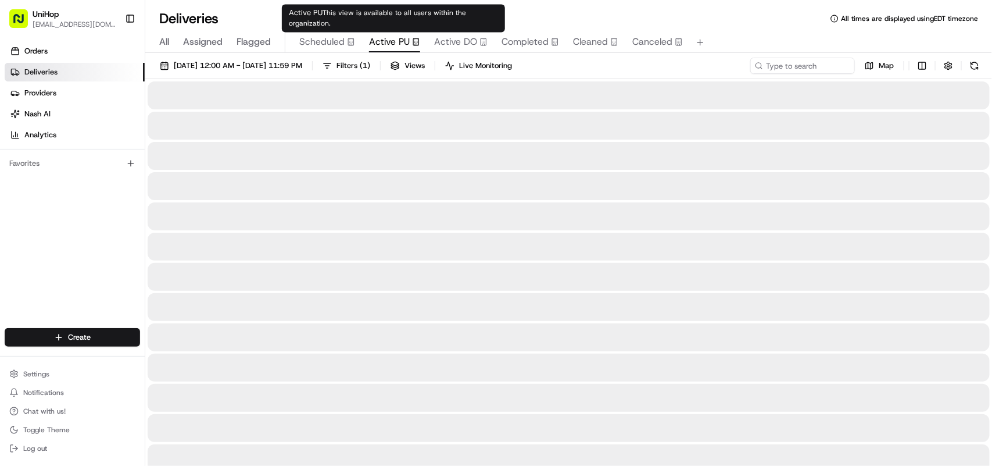
click at [378, 42] on span "Active PU" at bounding box center [389, 42] width 41 height 14
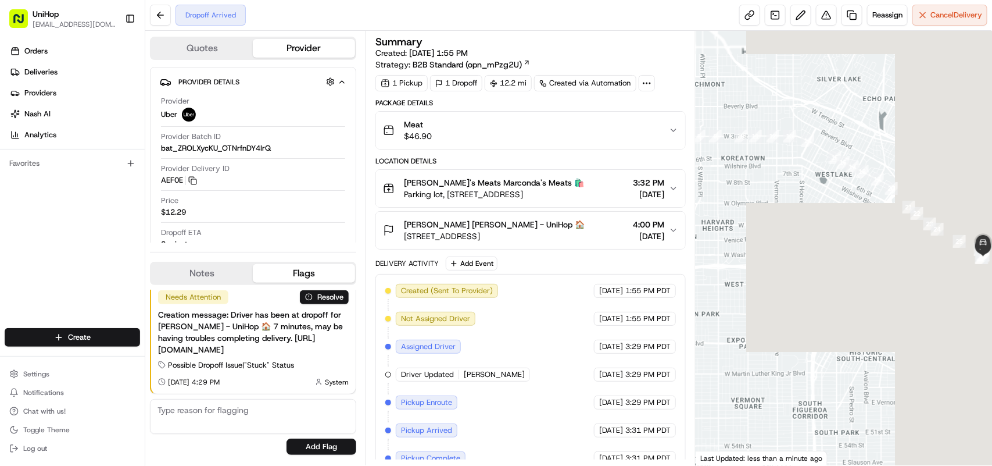
drag, startPoint x: 838, startPoint y: 240, endPoint x: 663, endPoint y: 163, distance: 191.8
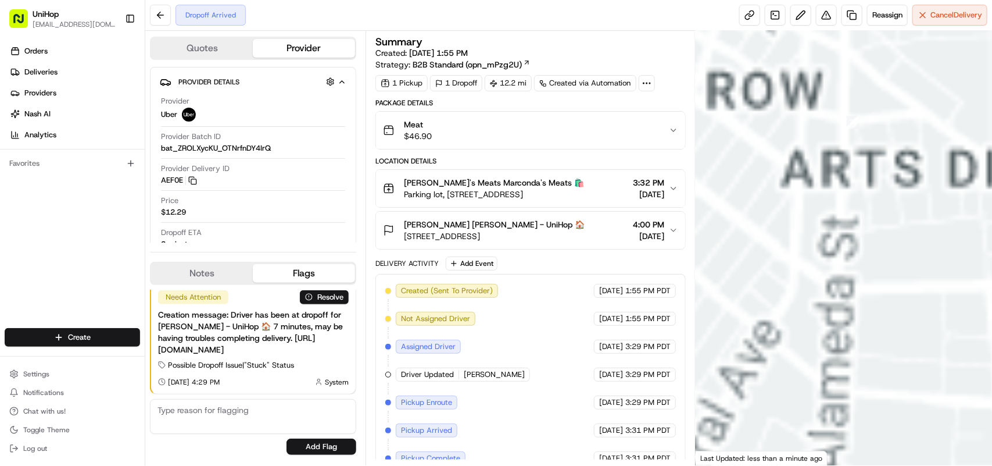
drag, startPoint x: 968, startPoint y: 259, endPoint x: 817, endPoint y: 224, distance: 155.0
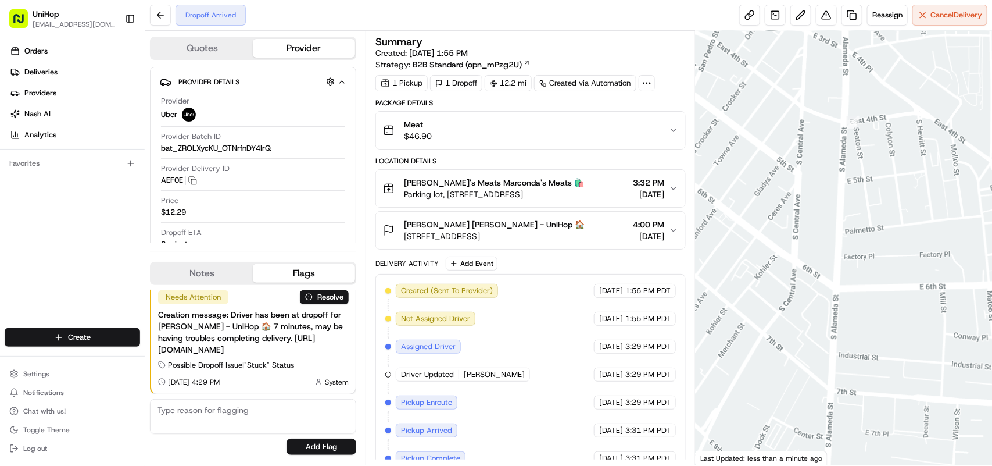
drag, startPoint x: 895, startPoint y: 242, endPoint x: 774, endPoint y: 248, distance: 121.6
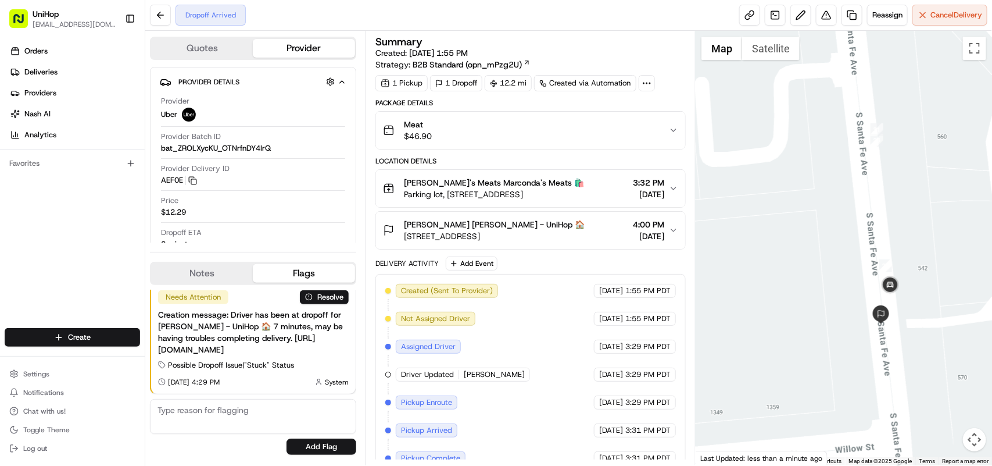
drag, startPoint x: 890, startPoint y: 341, endPoint x: 881, endPoint y: 242, distance: 98.7
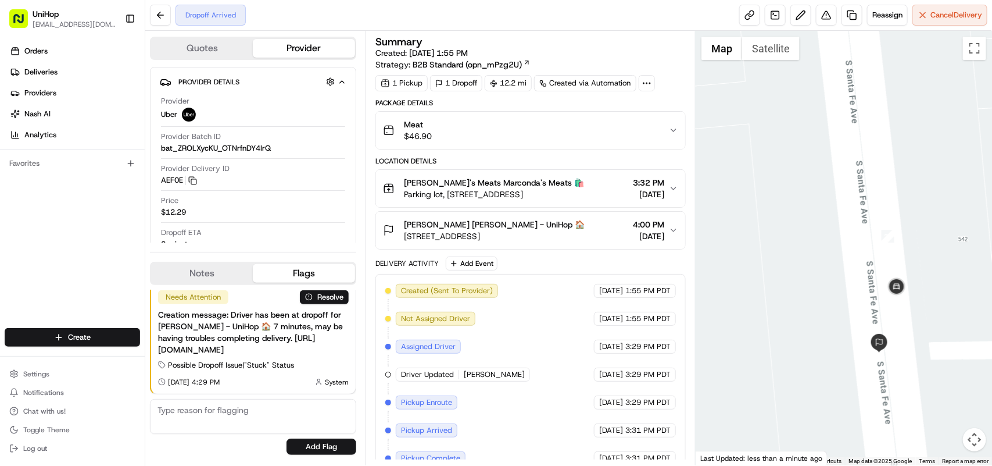
click at [670, 226] on button "James Stagg James Stagg - UniHop 🏠 575 S Santa Fe Ave #2713, Los Angeles, CA 90…" at bounding box center [530, 230] width 309 height 37
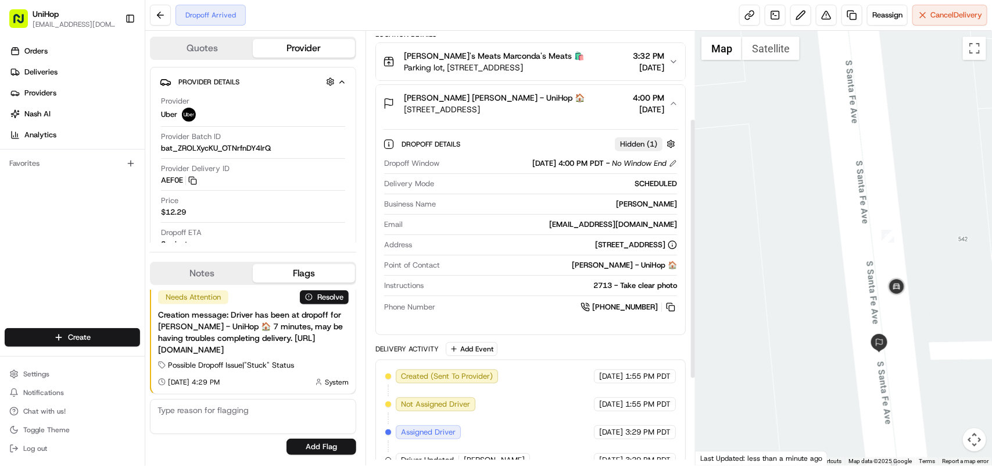
scroll to position [145, 0]
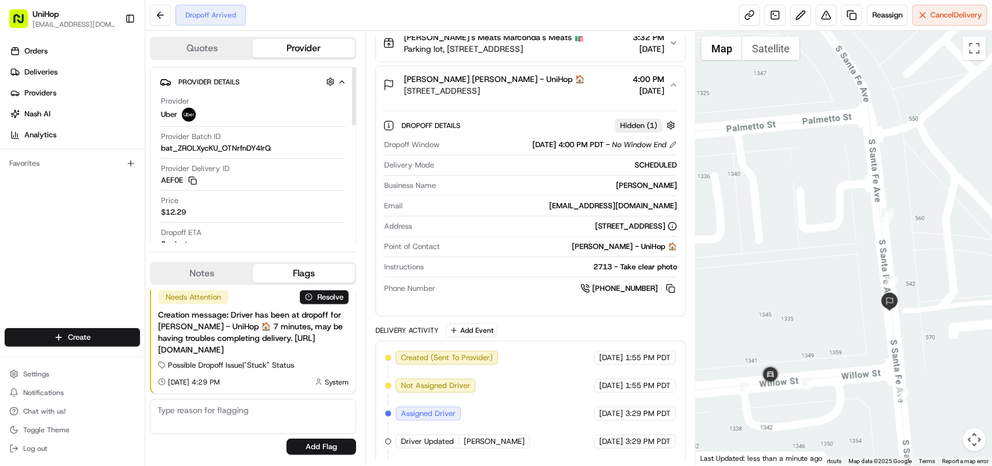
click at [227, 180] on div "Provider Delivery ID AEF0E Copy del_ePsP6b_xRdSFn27RW1rvDg AEF0E" at bounding box center [253, 174] width 184 height 22
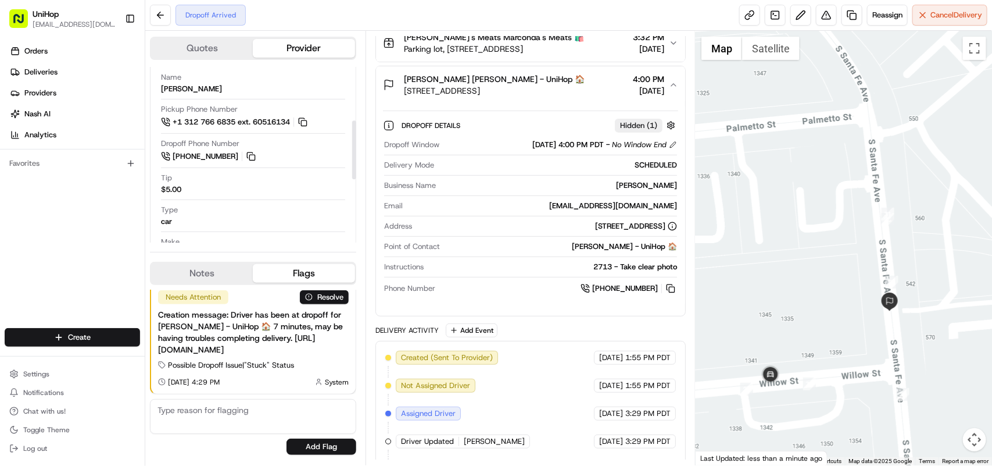
scroll to position [291, 0]
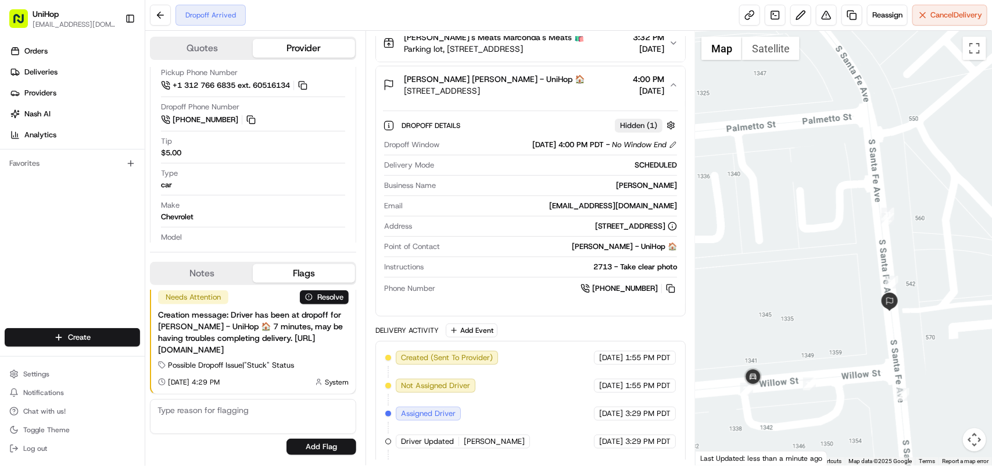
drag, startPoint x: 94, startPoint y: 249, endPoint x: 102, endPoint y: 249, distance: 8.1
click at [94, 249] on div "Orders Deliveries Providers Nash AI Analytics Favorites" at bounding box center [72, 186] width 145 height 298
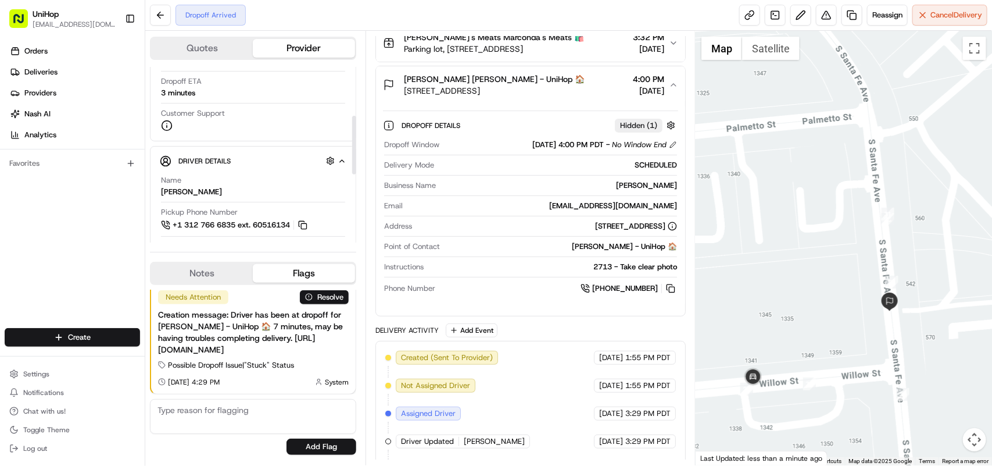
scroll to position [145, 0]
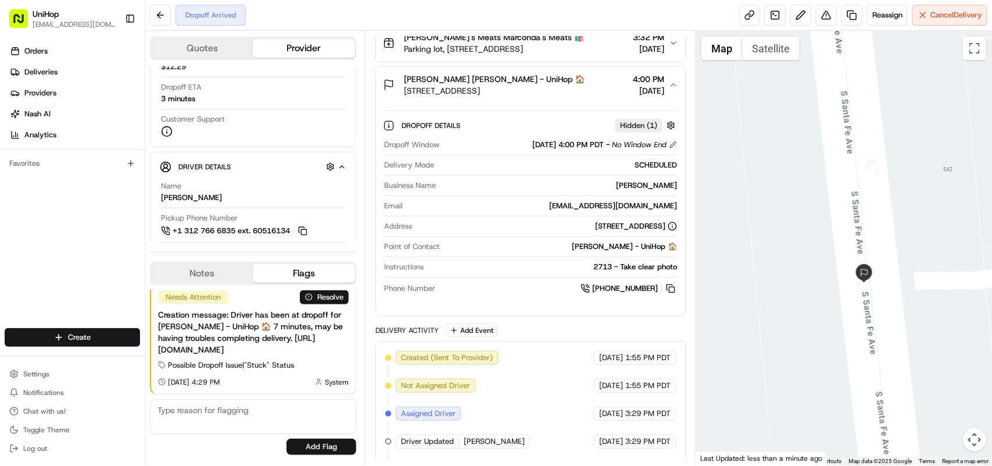
click at [63, 238] on div "Orders Deliveries Providers Nash AI Analytics Favorites" at bounding box center [72, 186] width 145 height 298
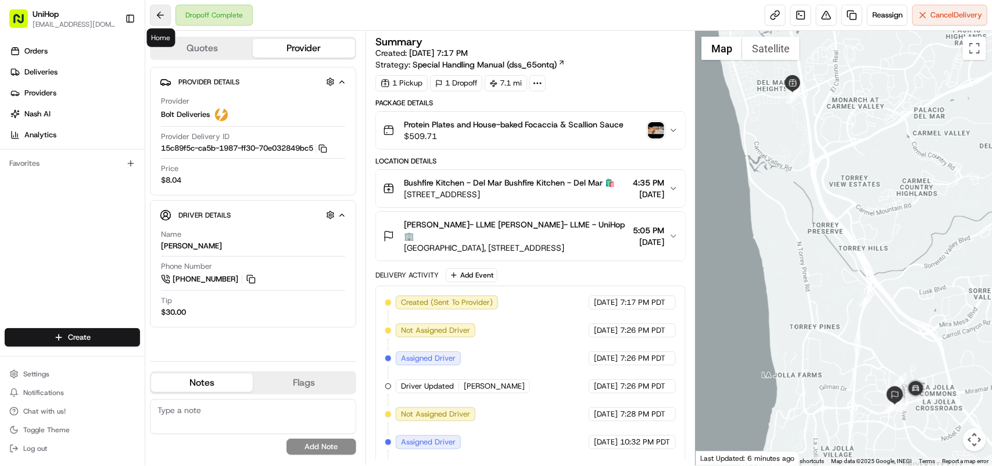
click at [156, 16] on button at bounding box center [160, 15] width 21 height 21
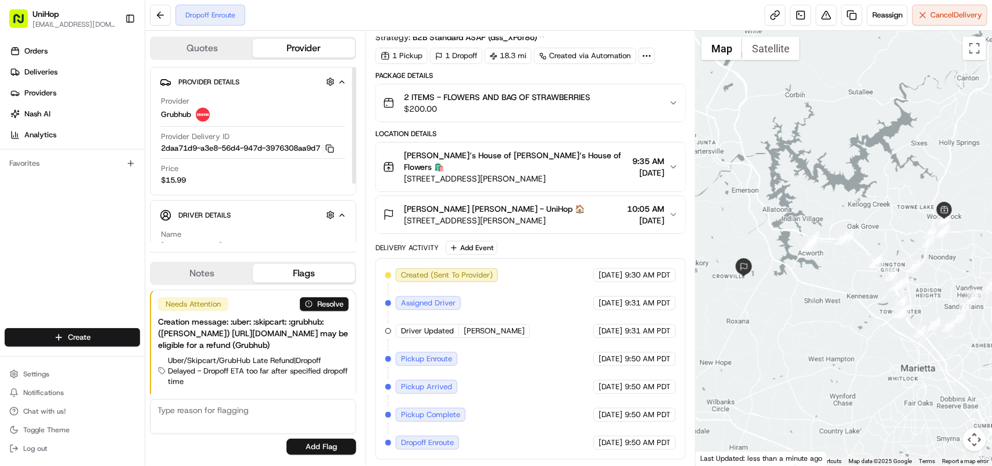
scroll to position [88, 0]
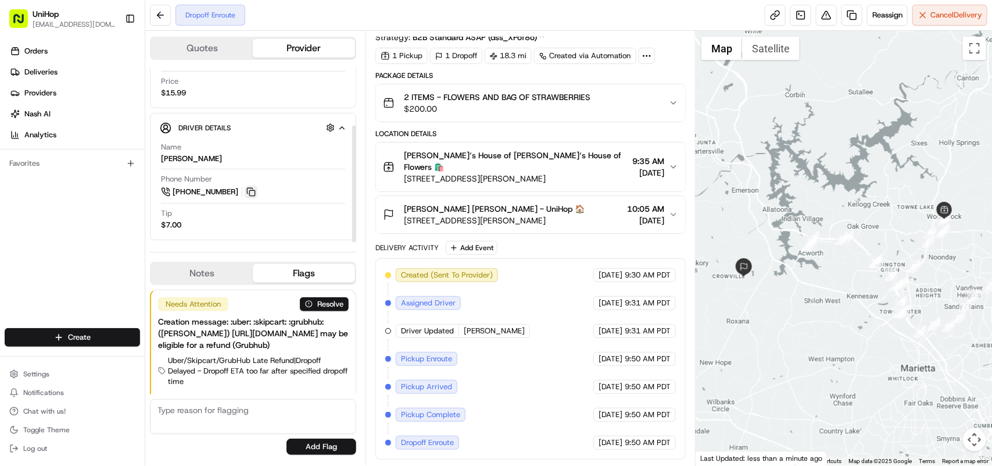
click at [251, 189] on button at bounding box center [251, 191] width 13 height 13
click at [210, 238] on div "Driver Details Hidden ( 10 ) Name [PERSON_NAME] Phone Number [PHONE_NUMBER] Tip…" at bounding box center [253, 176] width 206 height 127
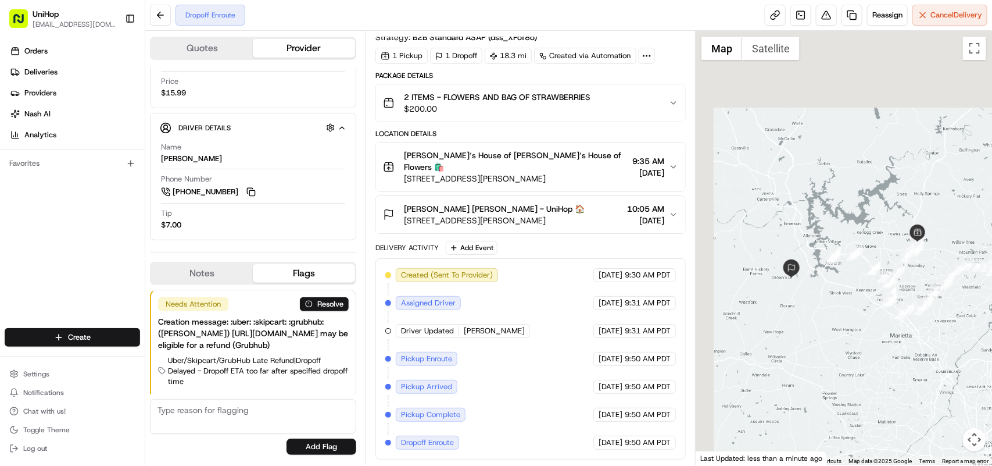
drag, startPoint x: 908, startPoint y: 263, endPoint x: 821, endPoint y: 216, distance: 99.1
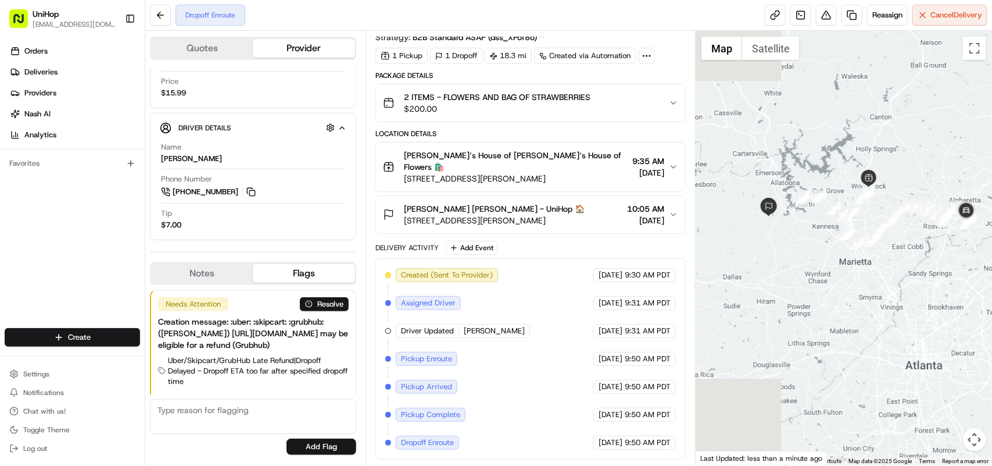
drag, startPoint x: 780, startPoint y: 245, endPoint x: 911, endPoint y: 221, distance: 132.9
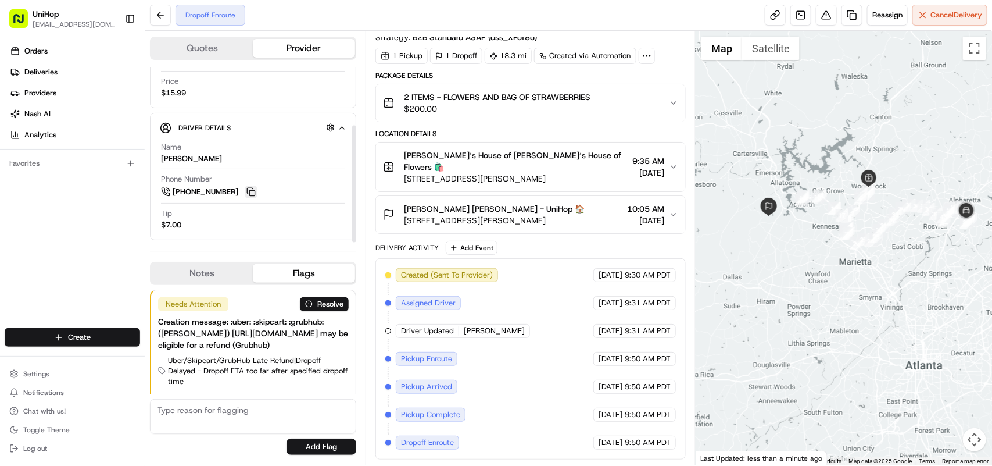
click at [248, 189] on button at bounding box center [251, 191] width 13 height 13
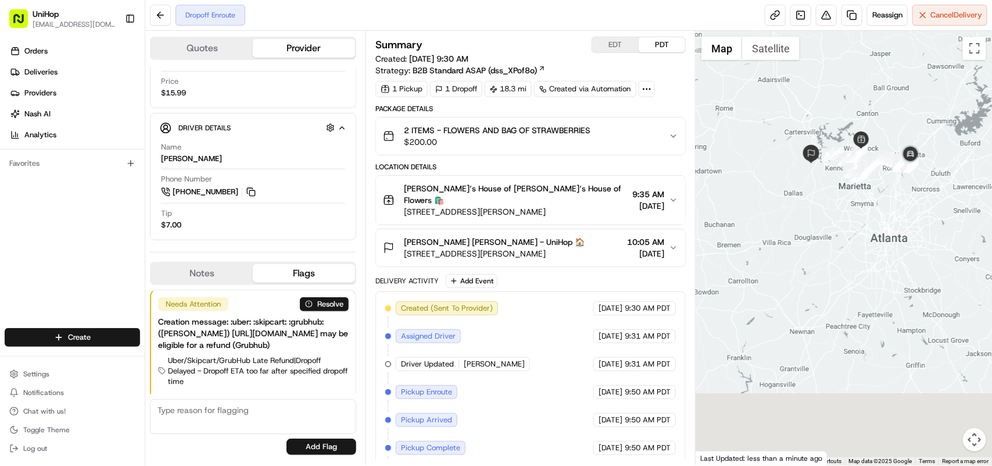
drag, startPoint x: 931, startPoint y: 195, endPoint x: 881, endPoint y: 112, distance: 97.0
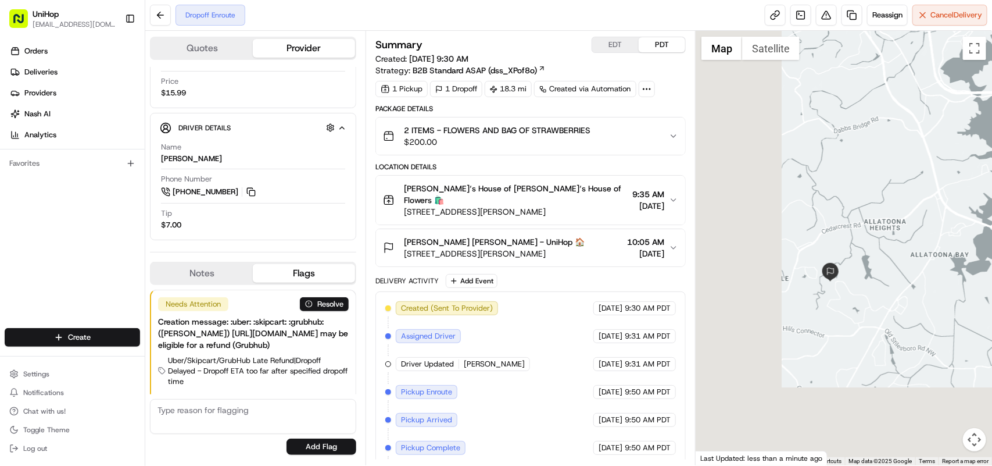
drag, startPoint x: 772, startPoint y: 294, endPoint x: 923, endPoint y: 190, distance: 183.5
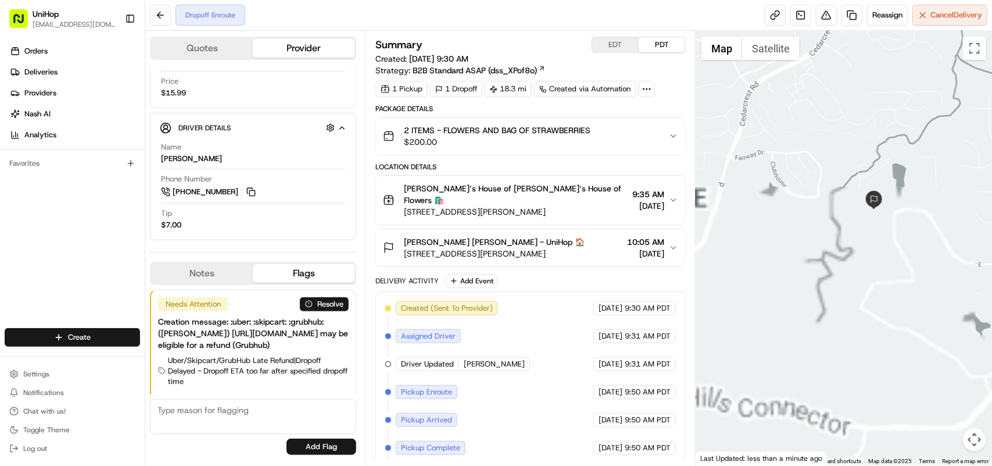
drag, startPoint x: 803, startPoint y: 342, endPoint x: 893, endPoint y: 145, distance: 216.1
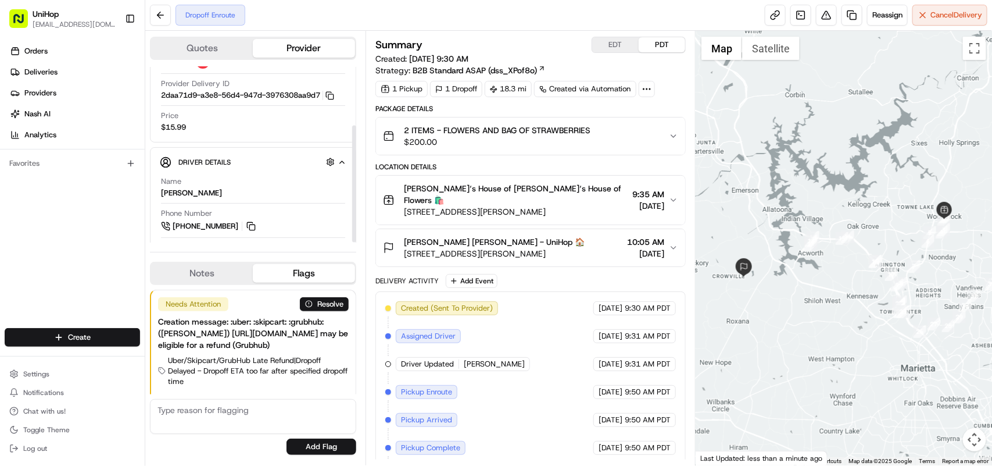
scroll to position [88, 0]
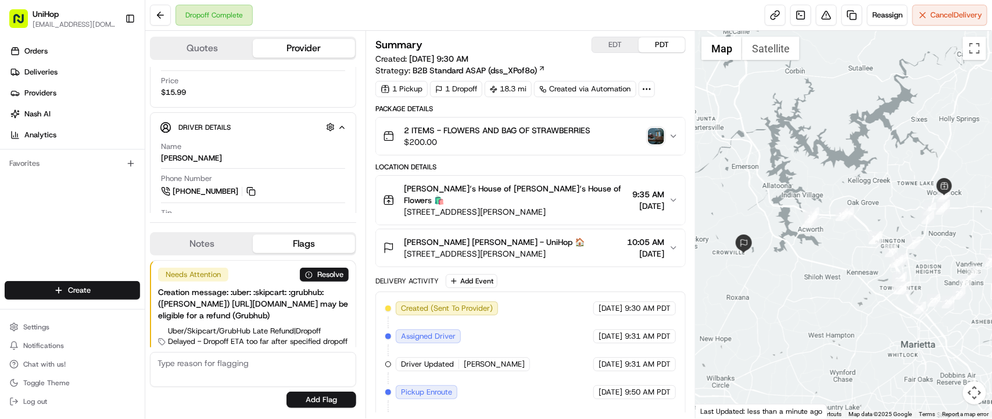
click at [651, 137] on img "button" at bounding box center [656, 136] width 16 height 16
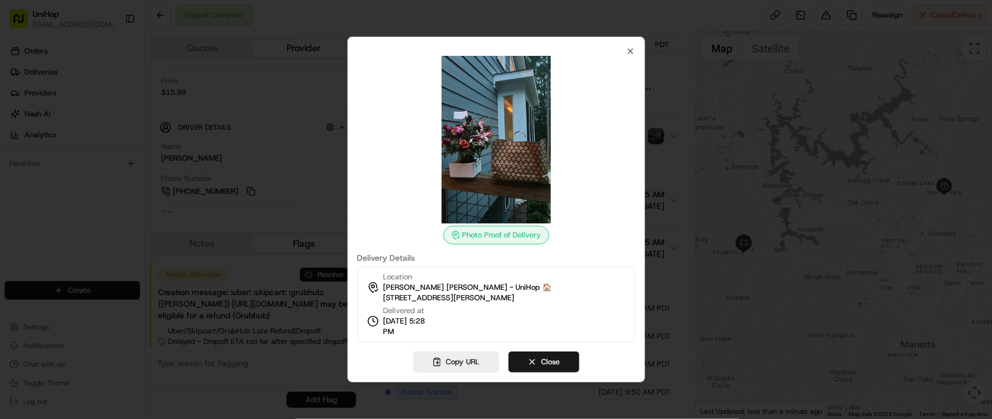
drag, startPoint x: 124, startPoint y: 92, endPoint x: 226, endPoint y: 67, distance: 104.6
click at [124, 92] on div at bounding box center [496, 209] width 992 height 419
